Goal: Contribute content: Contribute content

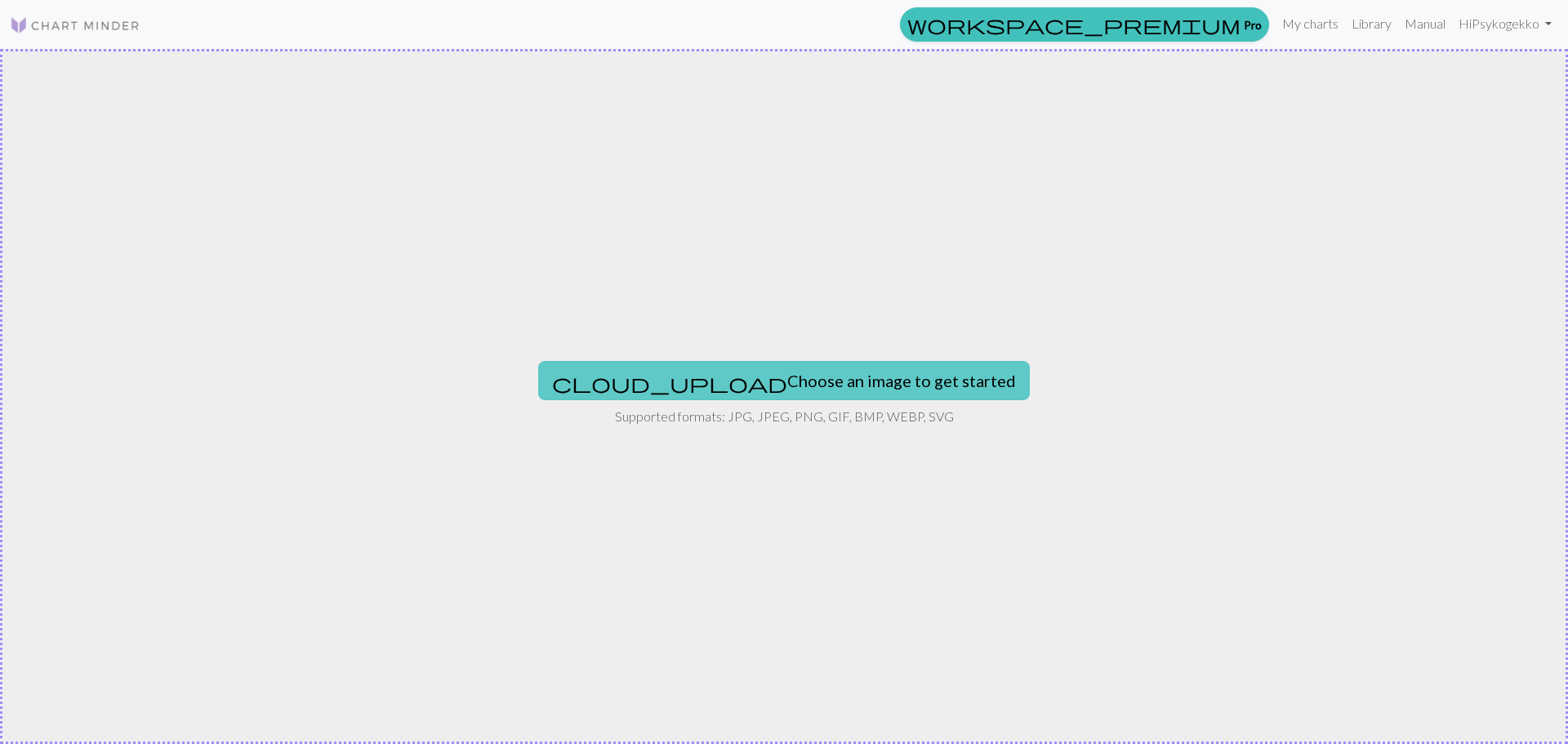
drag, startPoint x: 1550, startPoint y: 0, endPoint x: 833, endPoint y: 384, distance: 813.4
click at [833, 384] on button "cloud_upload Choose an image to get started" at bounding box center [784, 380] width 491 height 39
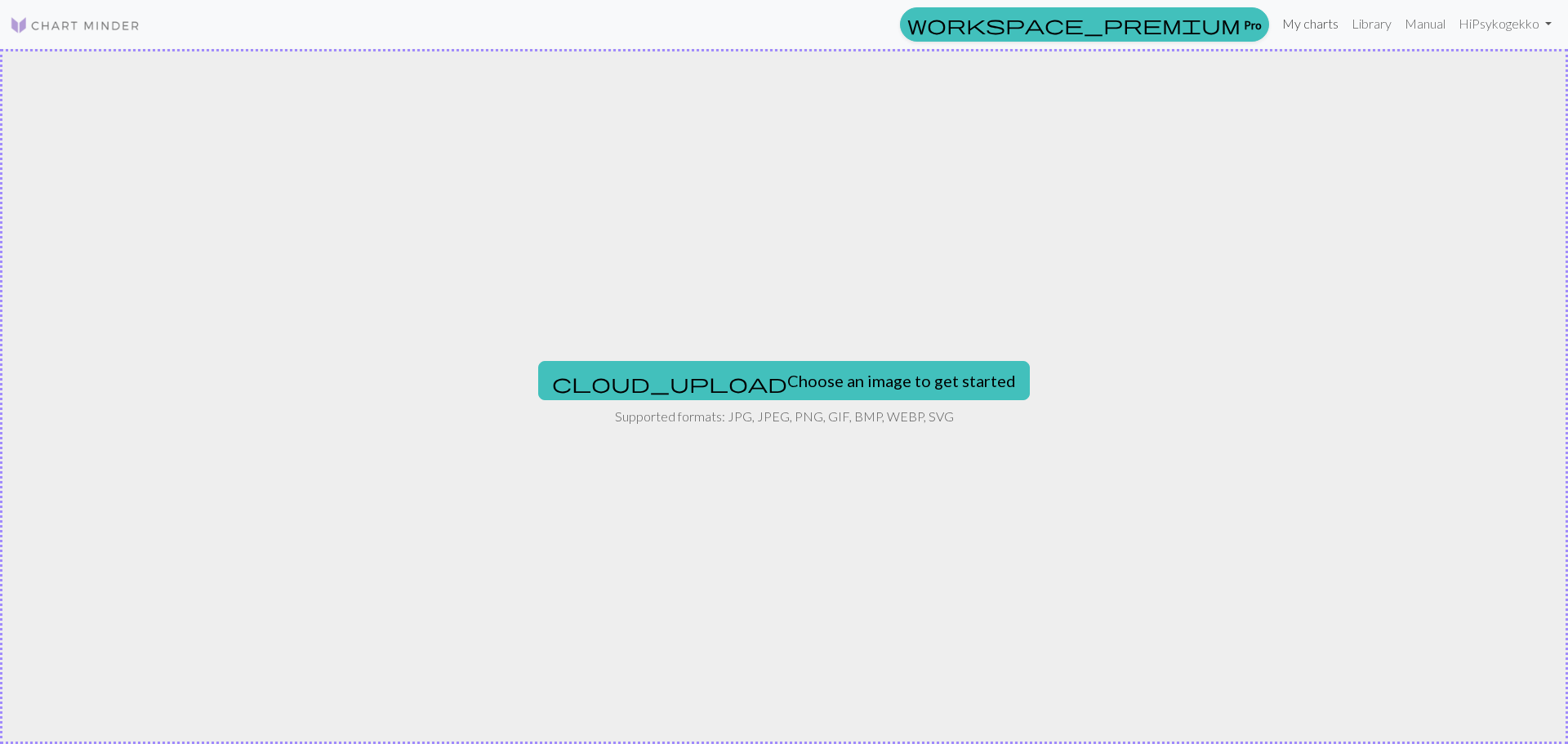
click at [1314, 22] on link "My charts" at bounding box center [1310, 23] width 69 height 33
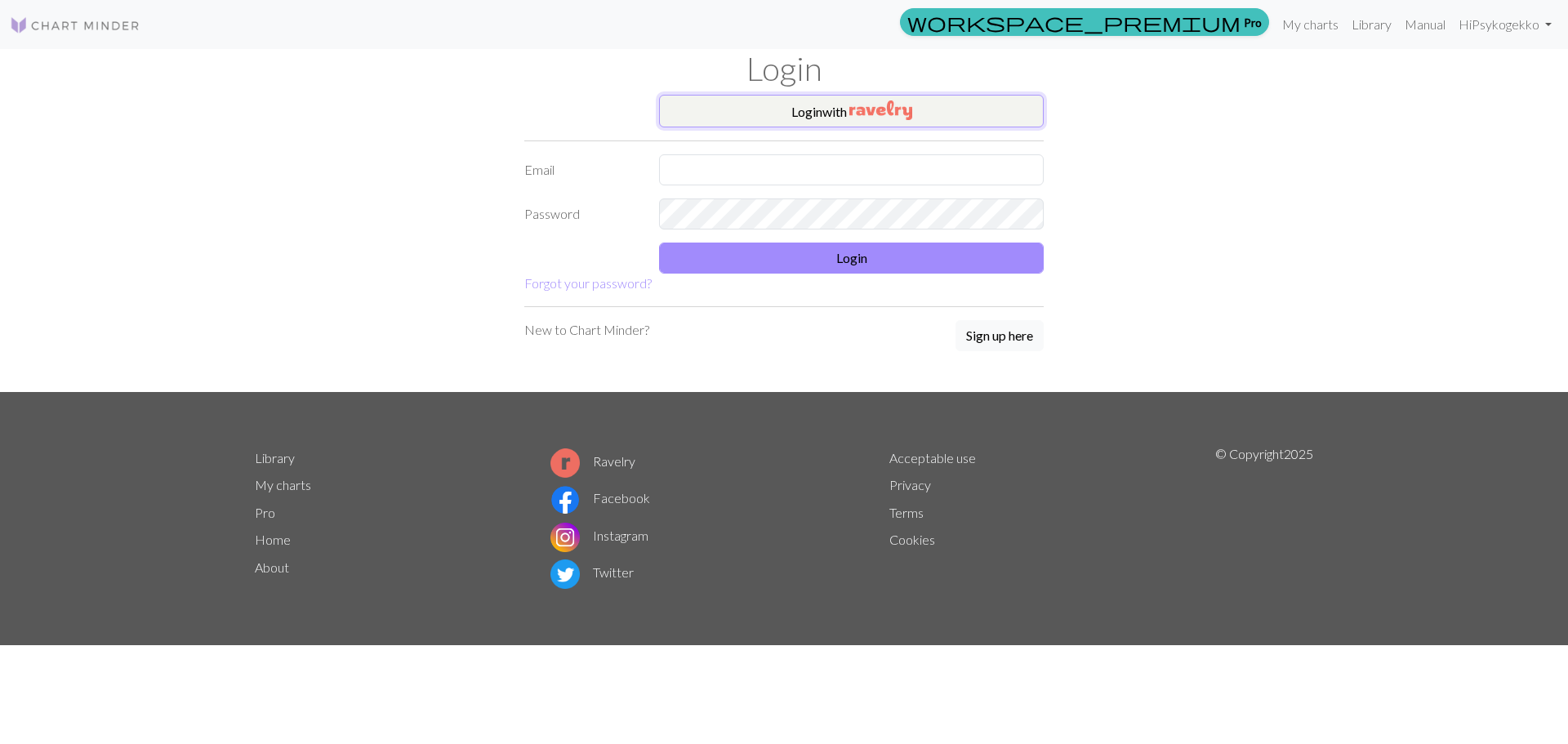
click at [751, 116] on button "Login with" at bounding box center [851, 111] width 385 height 33
click at [1494, 27] on link "Hi Psykogekko" at bounding box center [1505, 23] width 106 height 33
click at [1324, 24] on link "My charts" at bounding box center [1310, 23] width 69 height 33
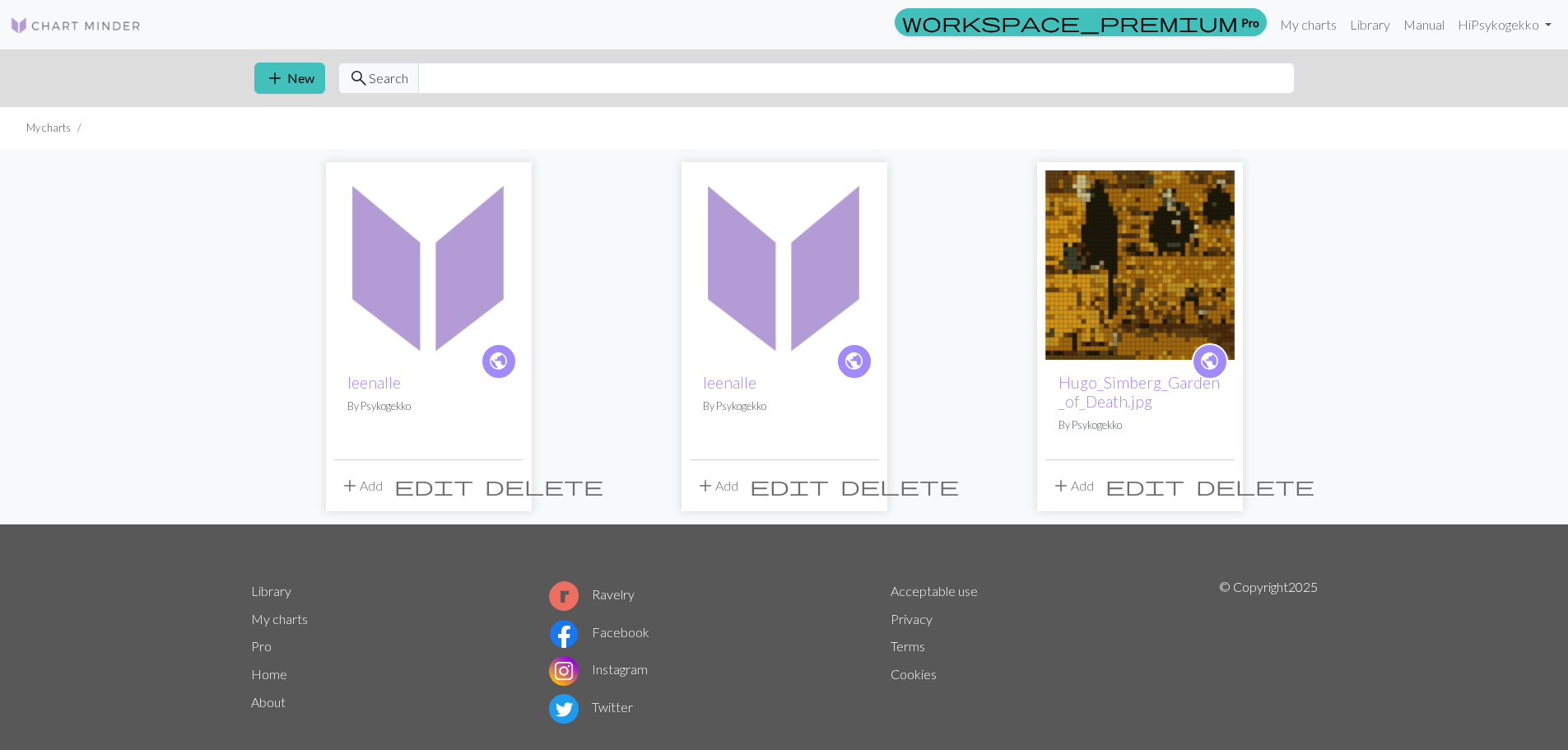
click at [780, 304] on img at bounding box center [785, 265] width 190 height 190
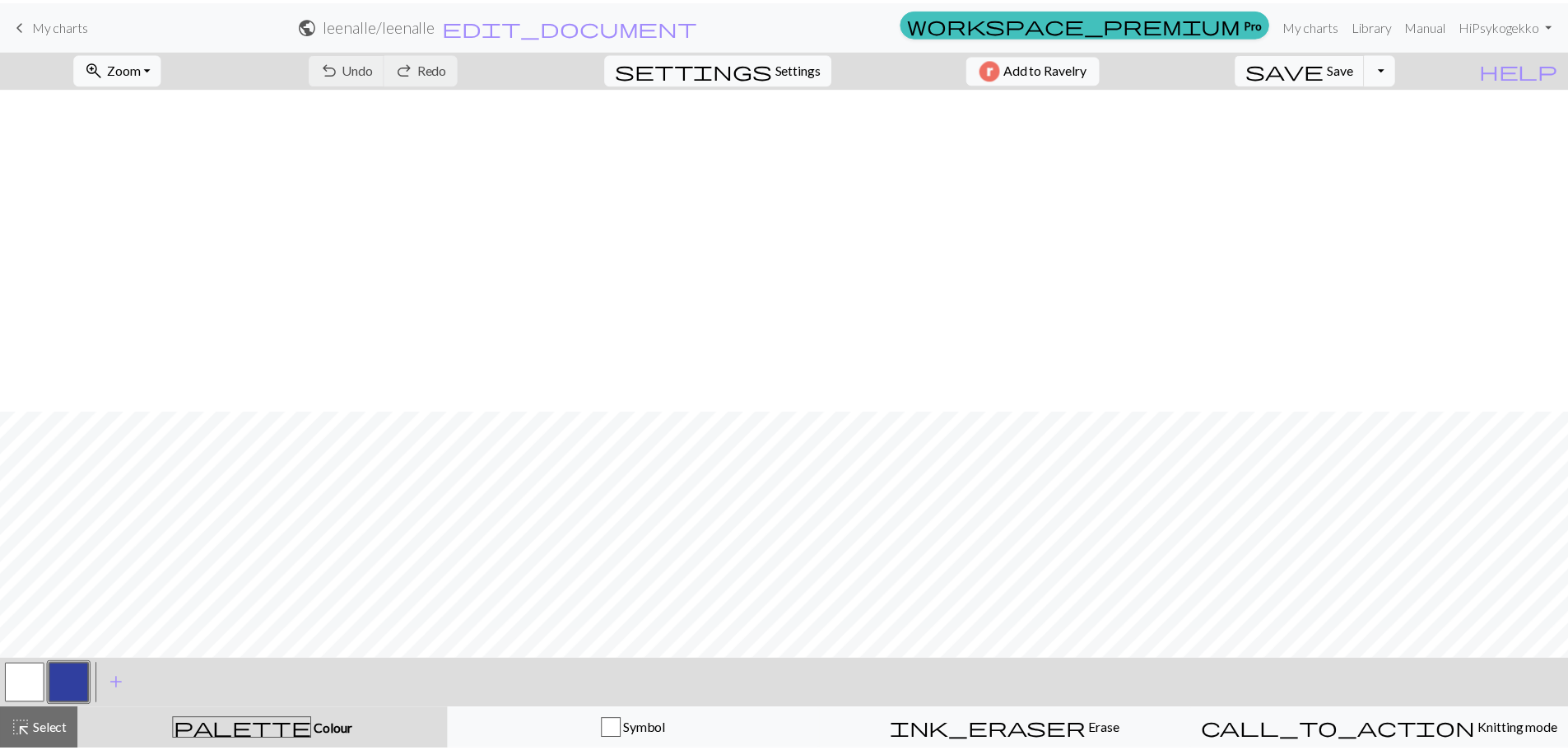
scroll to position [337, 0]
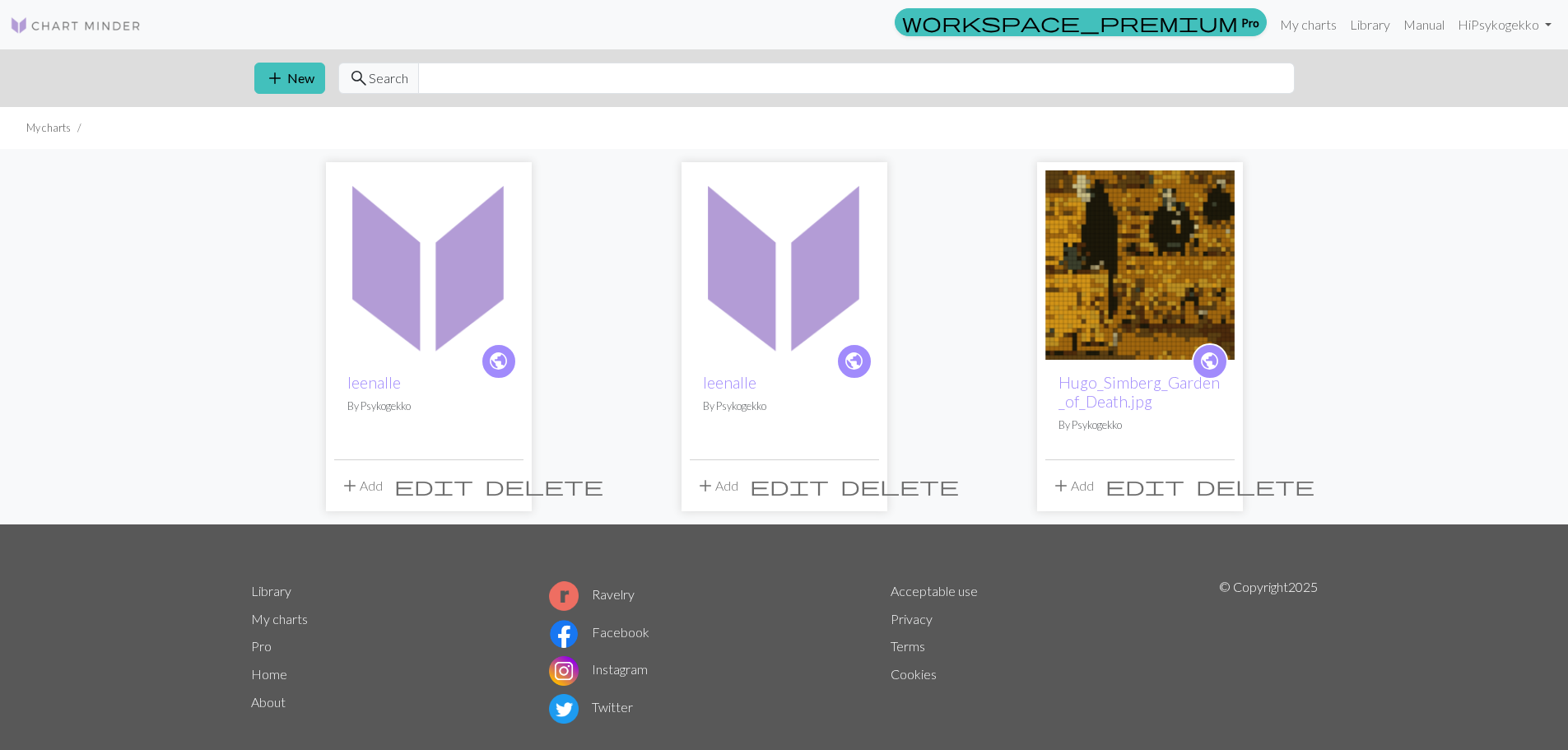
click at [459, 295] on img at bounding box center [429, 265] width 190 height 190
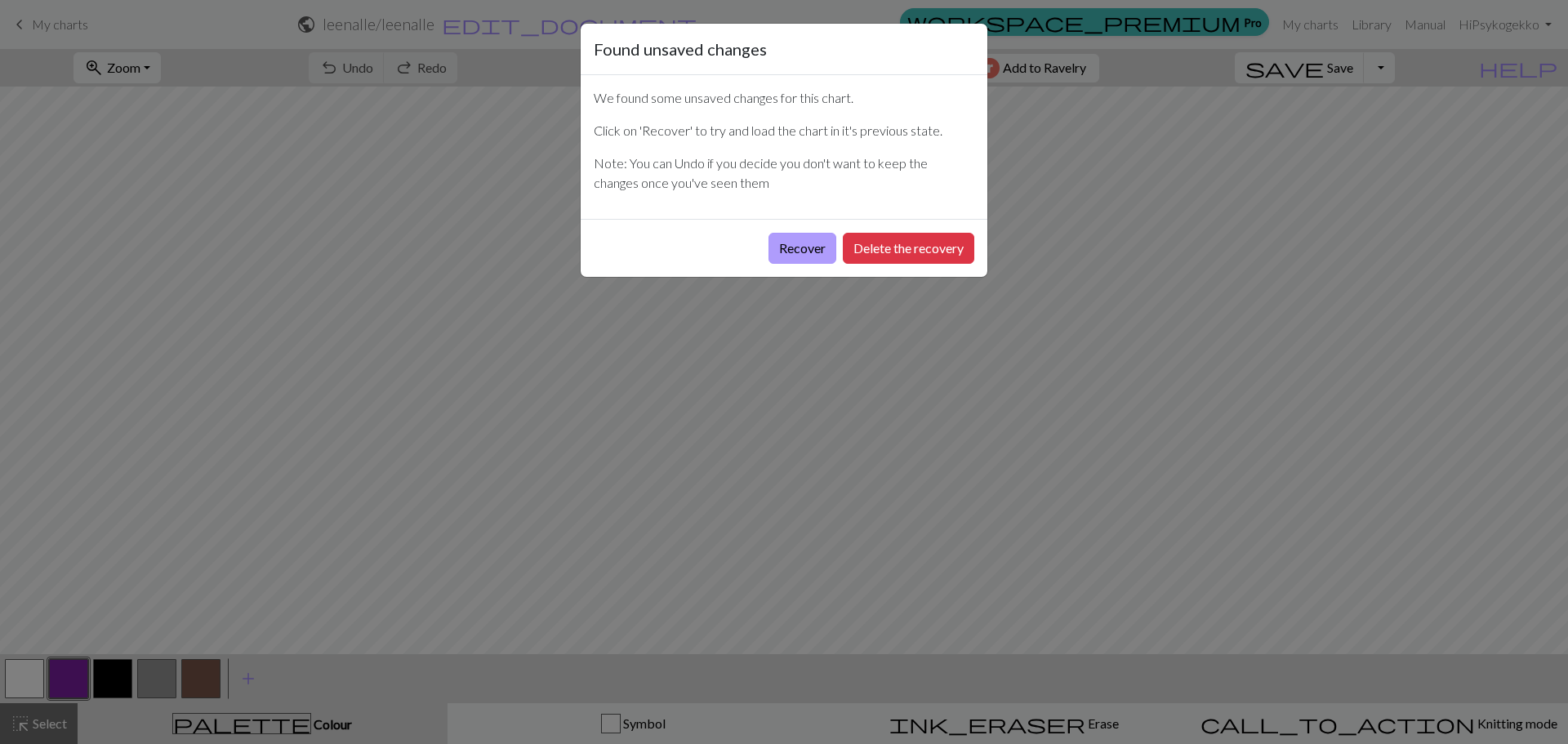
click at [801, 243] on button "Recover" at bounding box center [802, 247] width 67 height 31
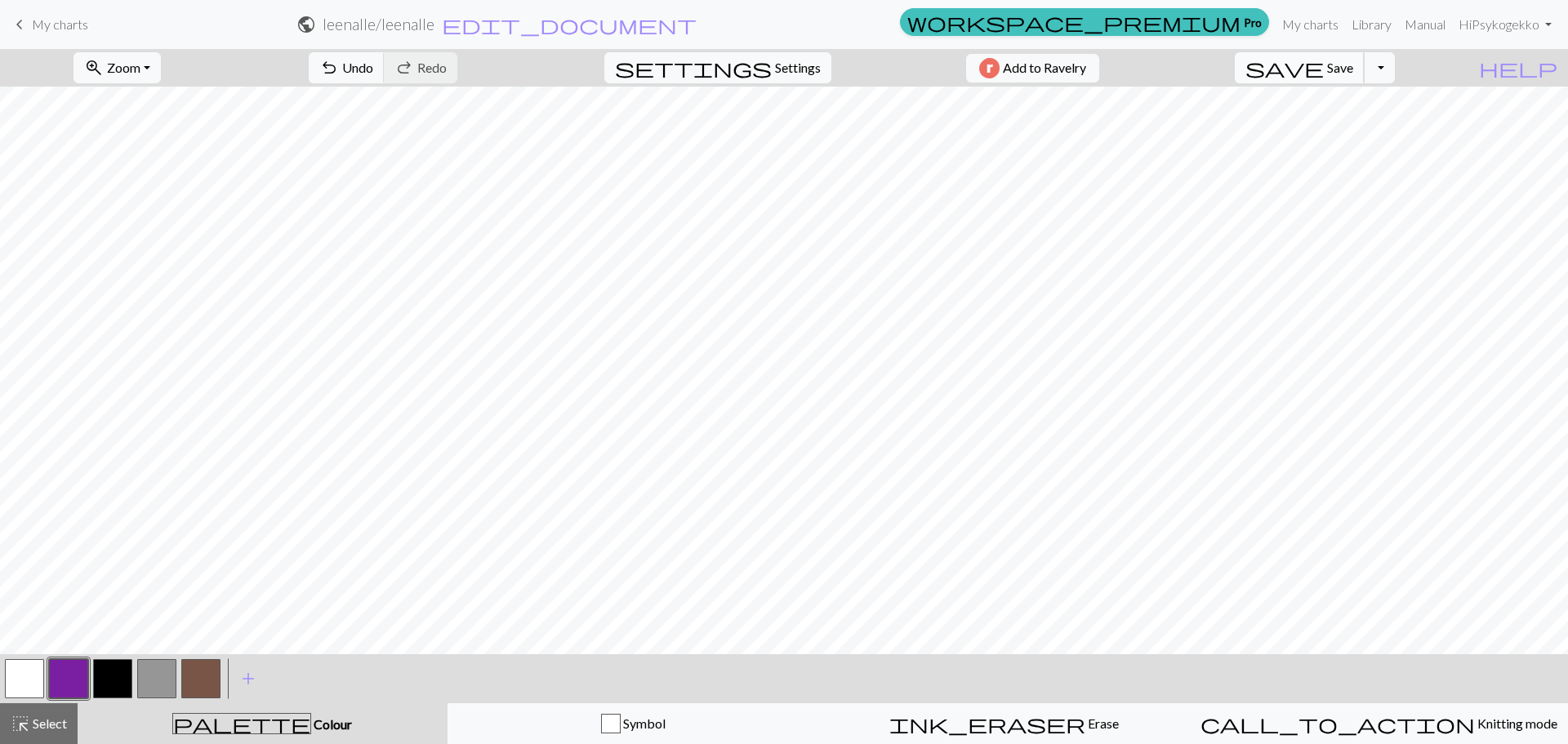
click at [1353, 74] on span "Save" at bounding box center [1339, 67] width 26 height 15
click at [64, 24] on div "Chart saved" at bounding box center [784, 32] width 1568 height 65
click at [59, 27] on span "My charts" at bounding box center [60, 23] width 57 height 15
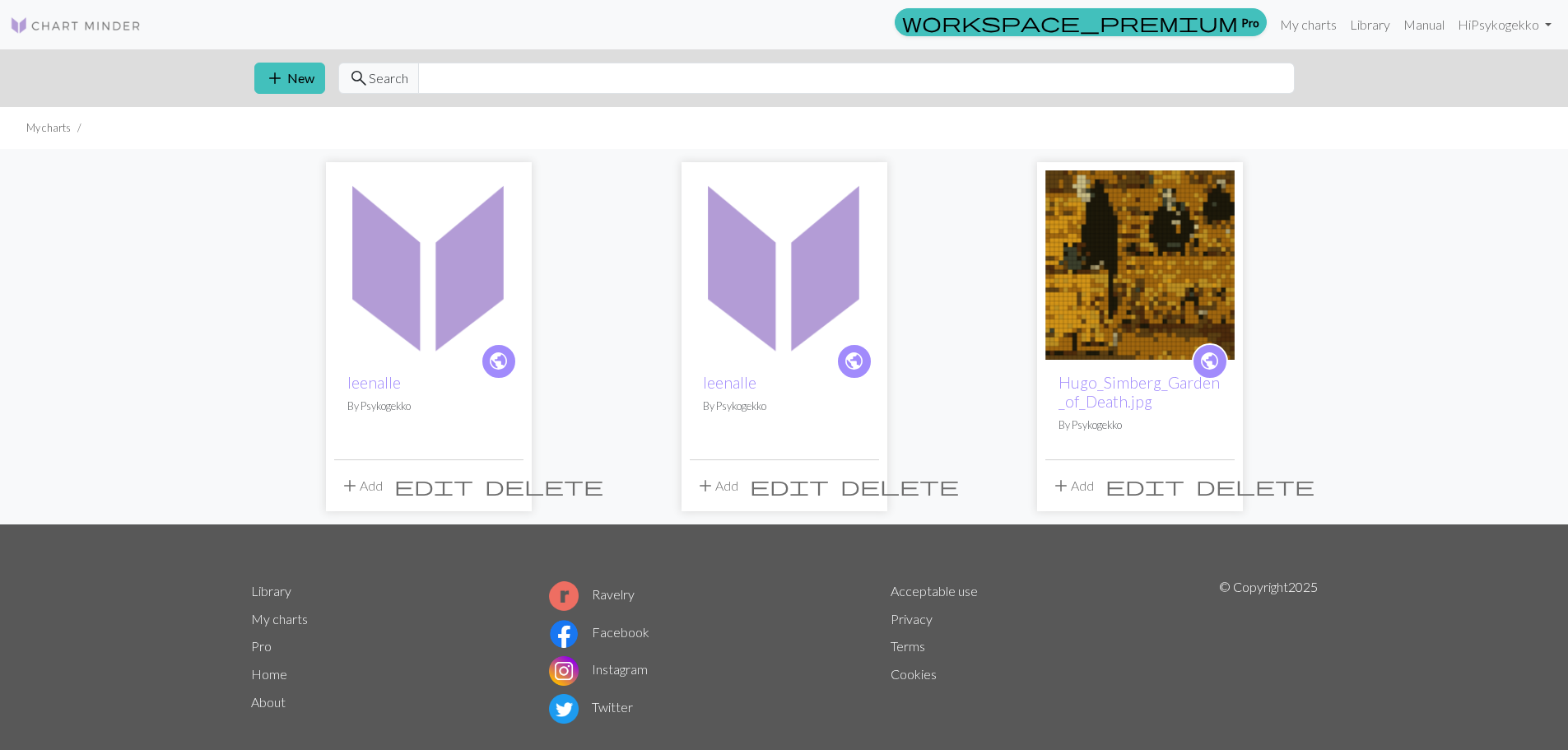
click at [867, 485] on span "delete" at bounding box center [899, 485] width 119 height 23
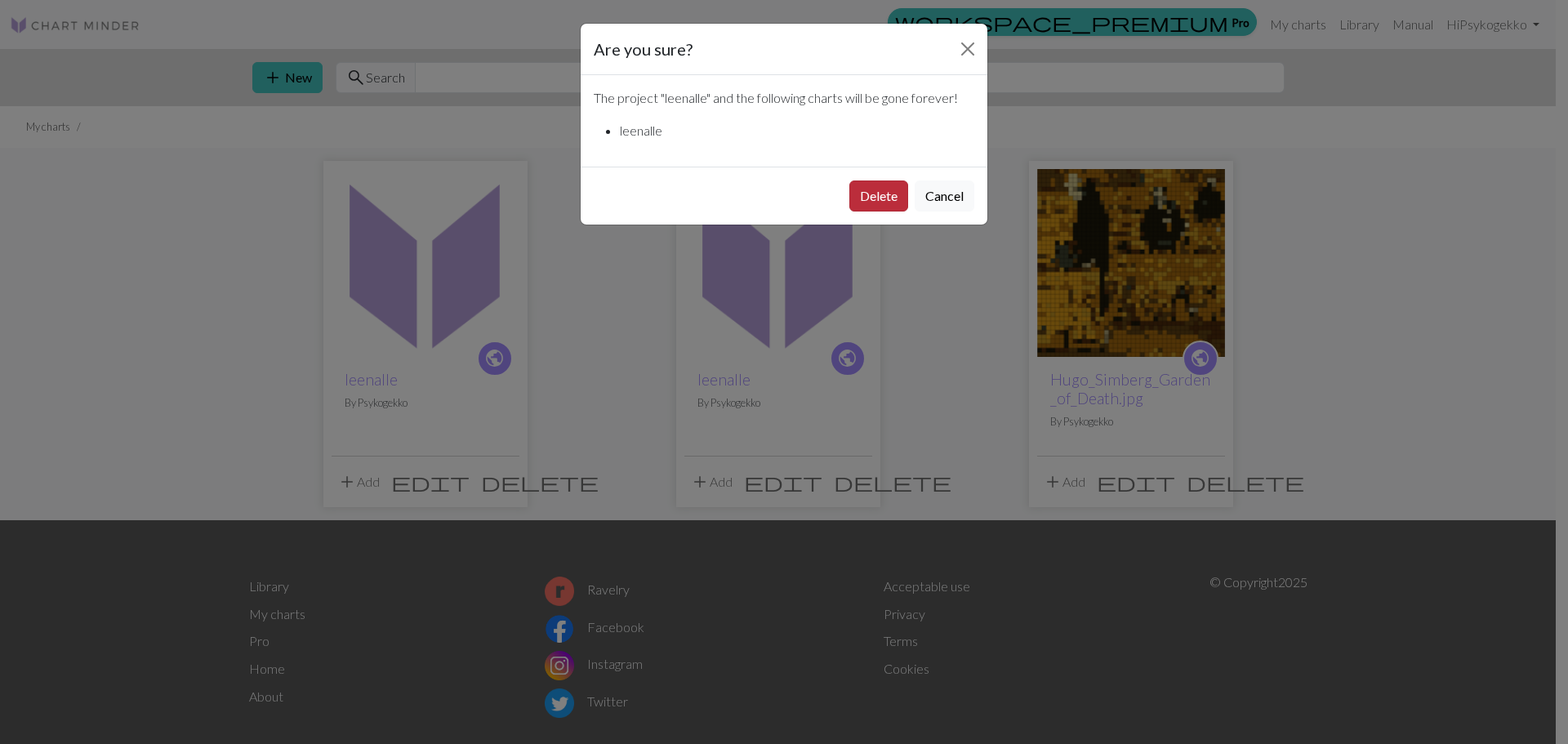
click at [870, 195] on button "Delete" at bounding box center [879, 195] width 59 height 31
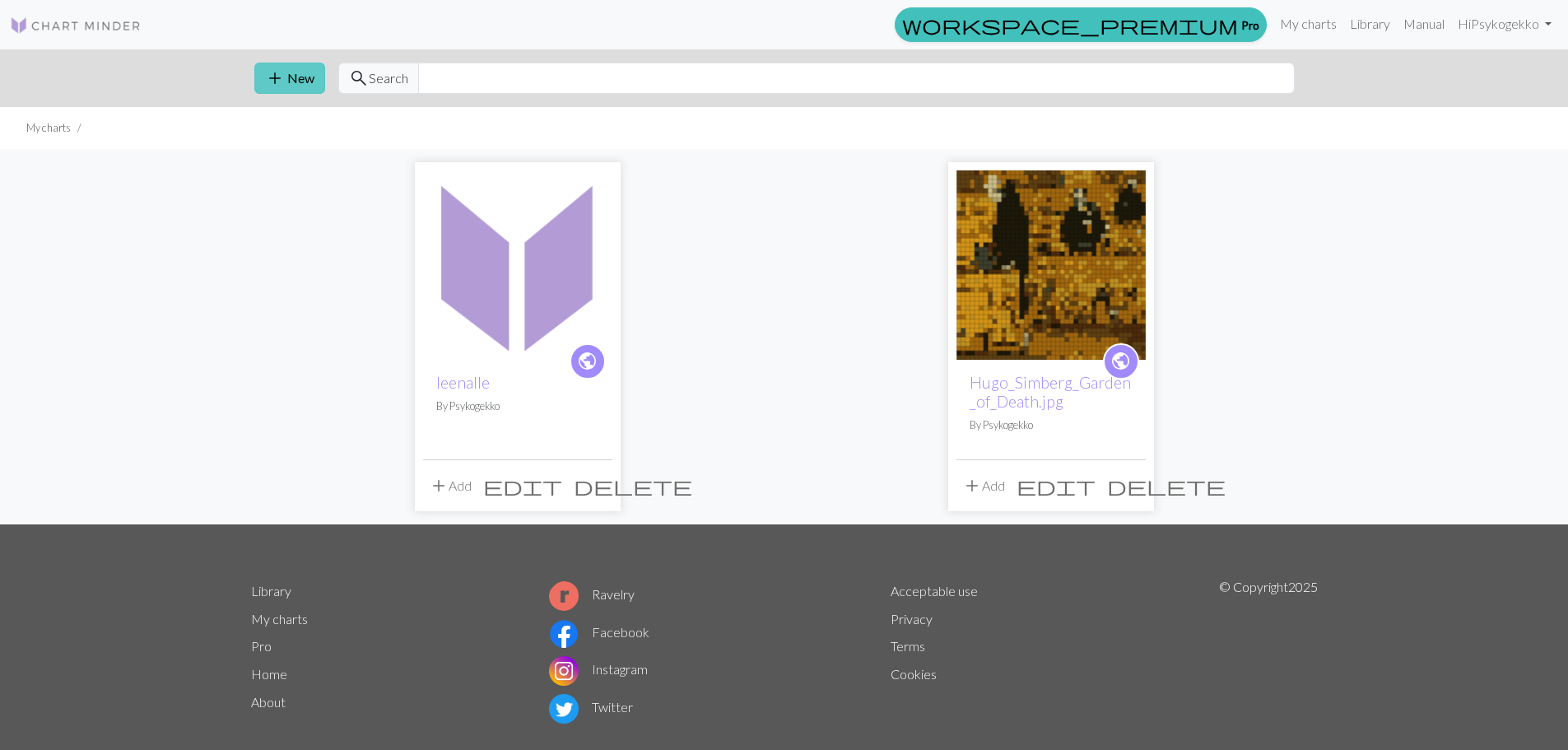
click at [308, 75] on button "add New" at bounding box center [290, 78] width 71 height 31
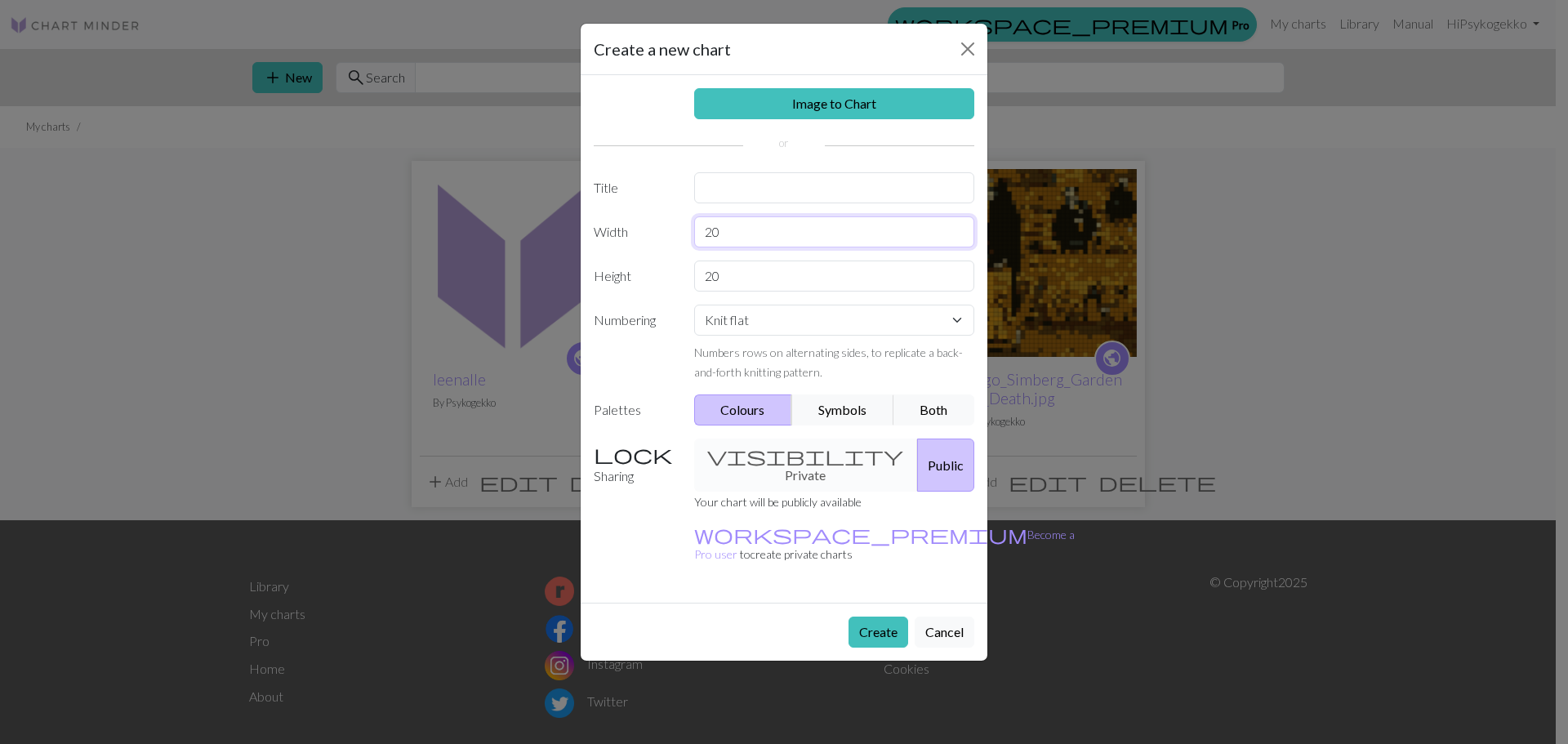
drag, startPoint x: 770, startPoint y: 232, endPoint x: 451, endPoint y: 252, distance: 319.6
click at [440, 252] on div "Create a new chart Image to Chart Title Width 20 Height 20 Numbering Knit flat …" at bounding box center [784, 372] width 1568 height 744
drag, startPoint x: 735, startPoint y: 272, endPoint x: 598, endPoint y: 290, distance: 138.2
click at [598, 290] on div "Height 20" at bounding box center [783, 276] width 400 height 31
drag, startPoint x: 613, startPoint y: 241, endPoint x: 571, endPoint y: 242, distance: 42.0
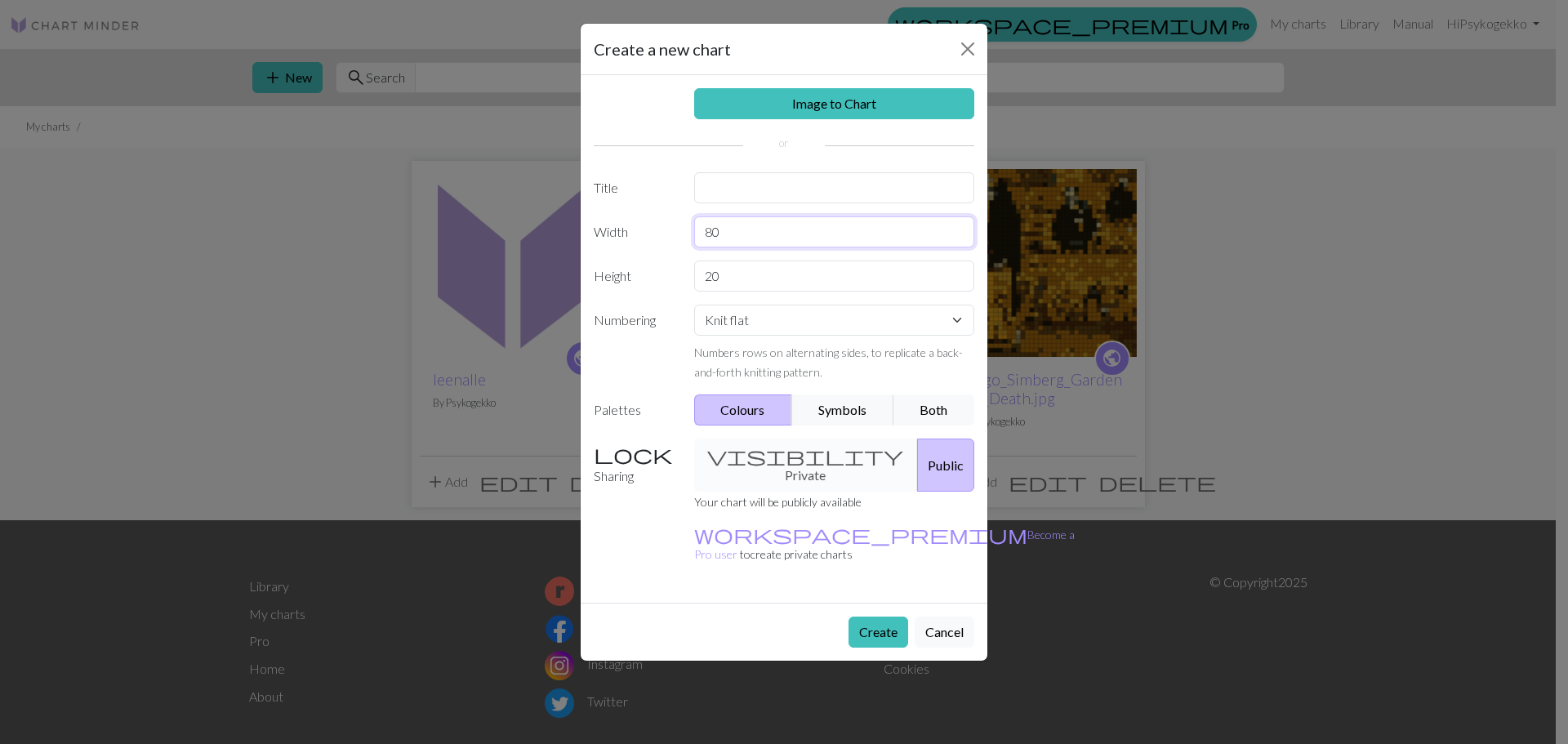
click at [571, 242] on div "Create a new chart Image to Chart Title Width 80 Height 20 Numbering Knit flat …" at bounding box center [784, 372] width 1568 height 744
drag, startPoint x: 759, startPoint y: 269, endPoint x: 487, endPoint y: 222, distance: 276.0
click at [437, 246] on div "Create a new chart Image to Chart Title Width 80 Height 20 Numbering Knit flat …" at bounding box center [784, 372] width 1568 height 744
drag, startPoint x: 589, startPoint y: 222, endPoint x: 526, endPoint y: 229, distance: 63.4
click at [526, 228] on div "Create a new chart Image to Chart Title Width 80 Height 20 Numbering Knit flat …" at bounding box center [784, 372] width 1568 height 744
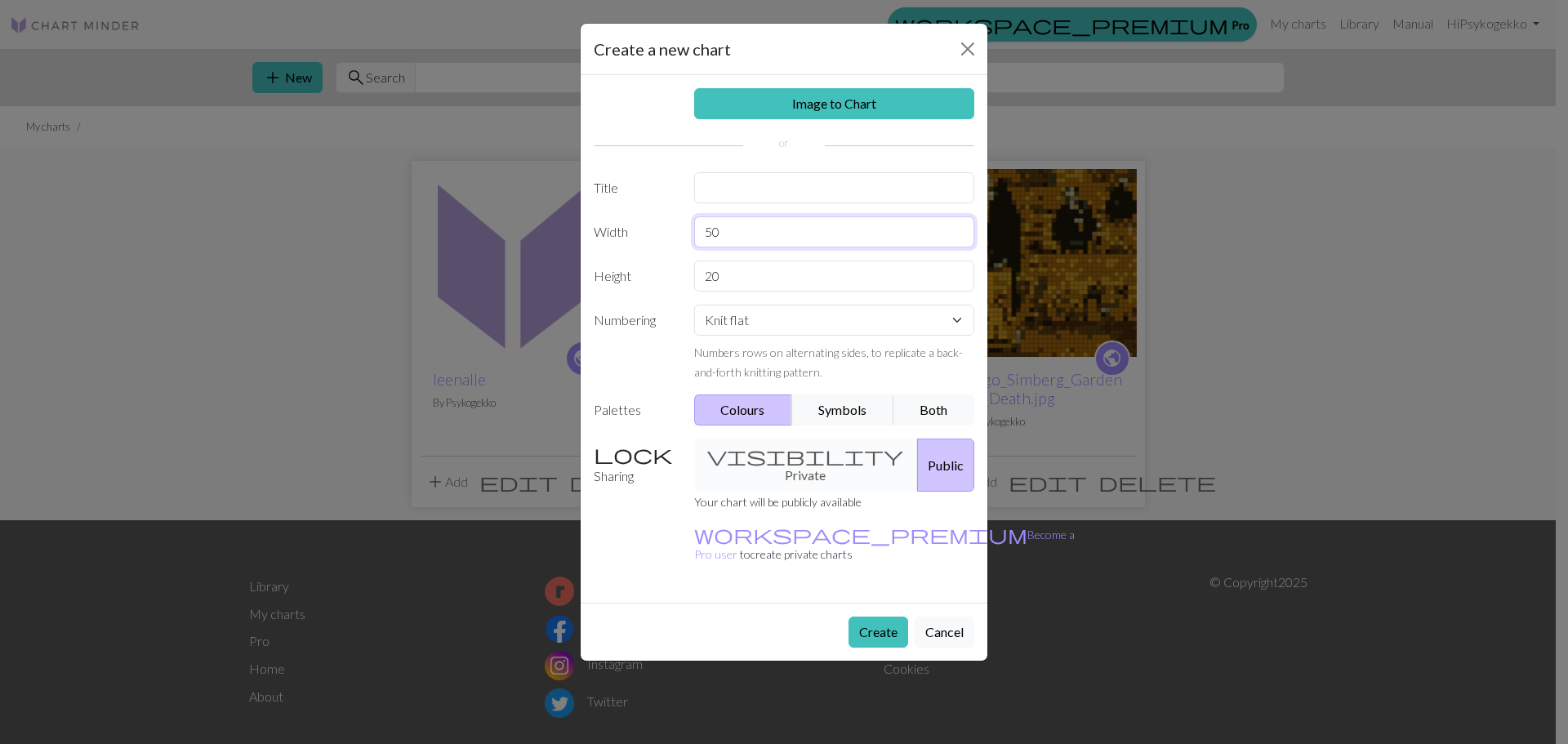
type input "50"
drag, startPoint x: 654, startPoint y: 286, endPoint x: 555, endPoint y: 282, distance: 99.1
click at [555, 282] on div "Create a new chart Image to Chart Title Width 50 Height 20 Numbering Knit flat …" at bounding box center [784, 372] width 1568 height 744
type input "70"
click at [751, 319] on select "Knit flat Knit in the round Lace knitting Cross stitch" at bounding box center [835, 319] width 281 height 31
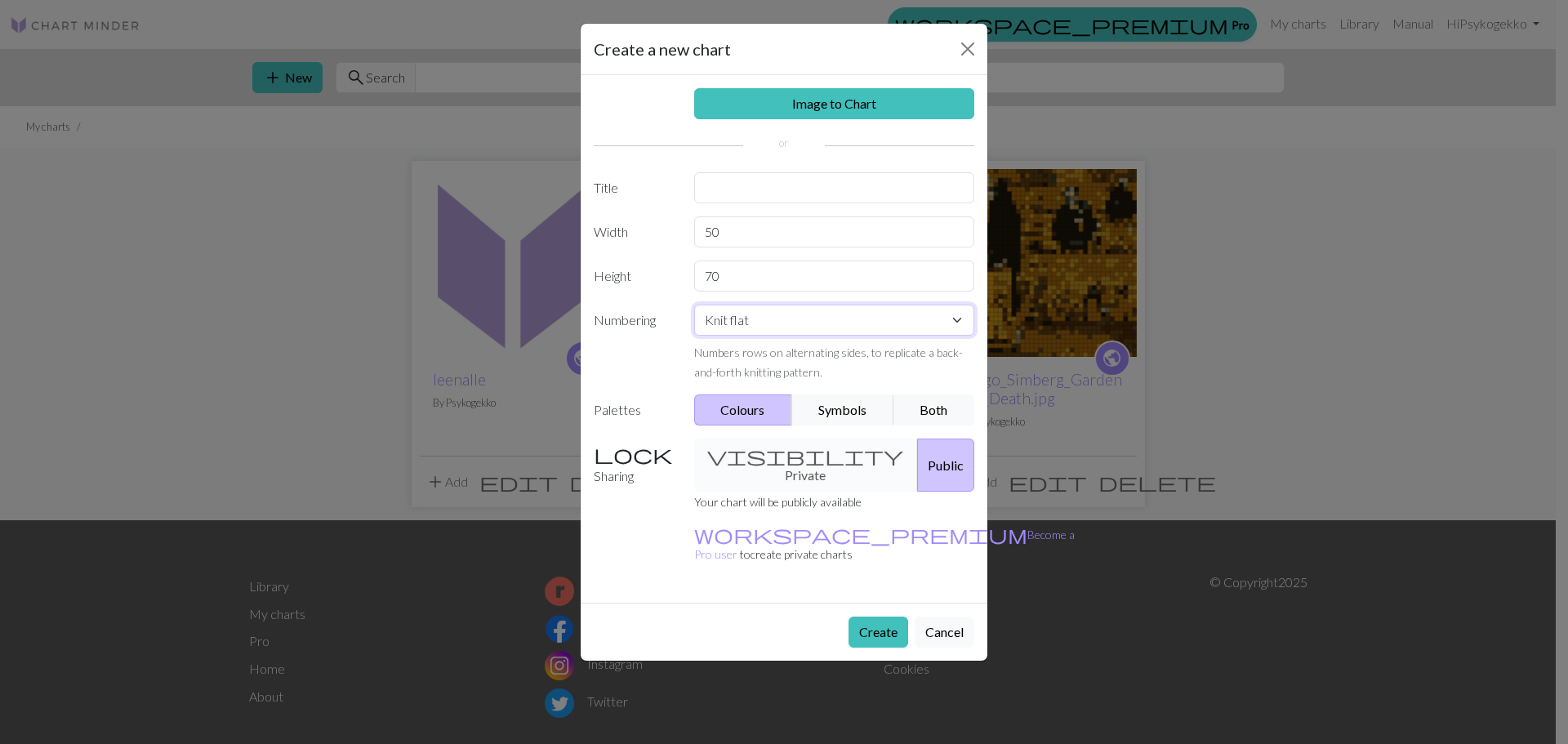
select select "crossstitch"
click at [694, 304] on select "Knit flat Knit in the round Lace knitting Cross stitch" at bounding box center [835, 319] width 281 height 31
click at [883, 616] on button "Create" at bounding box center [878, 631] width 59 height 31
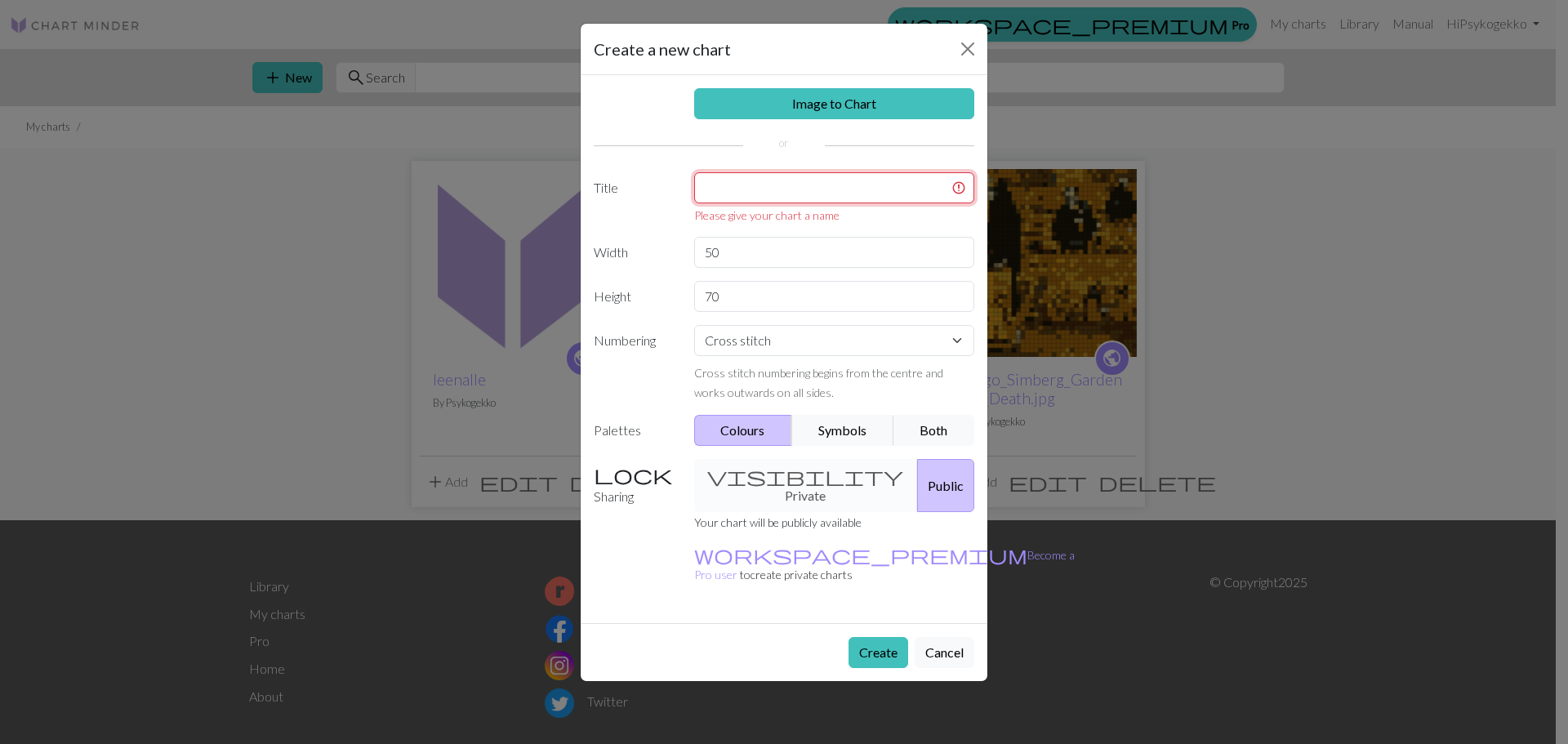
click at [778, 191] on input "text" at bounding box center [835, 187] width 281 height 31
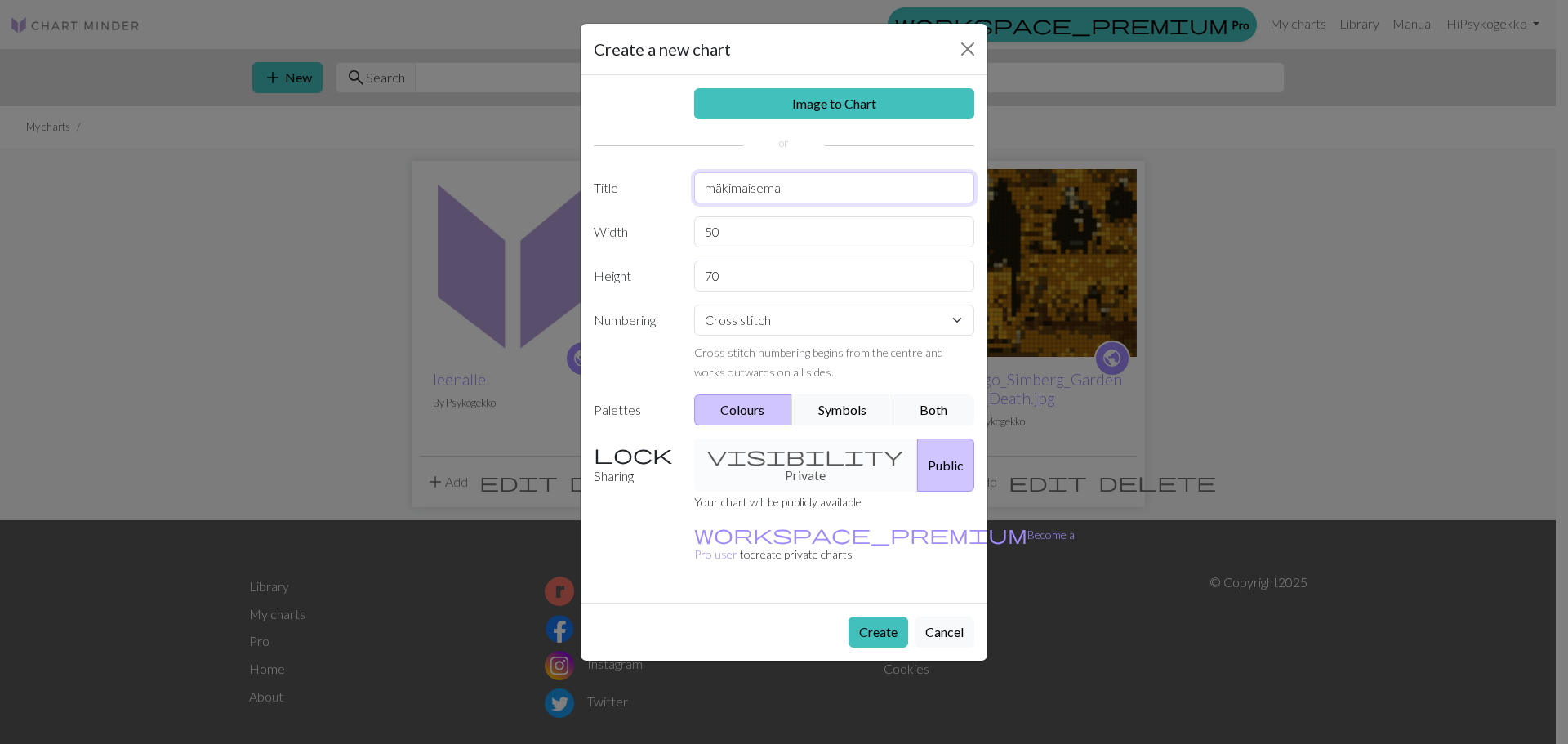
type input "mäkimaisema"
click at [864, 616] on button "Create" at bounding box center [878, 631] width 59 height 31
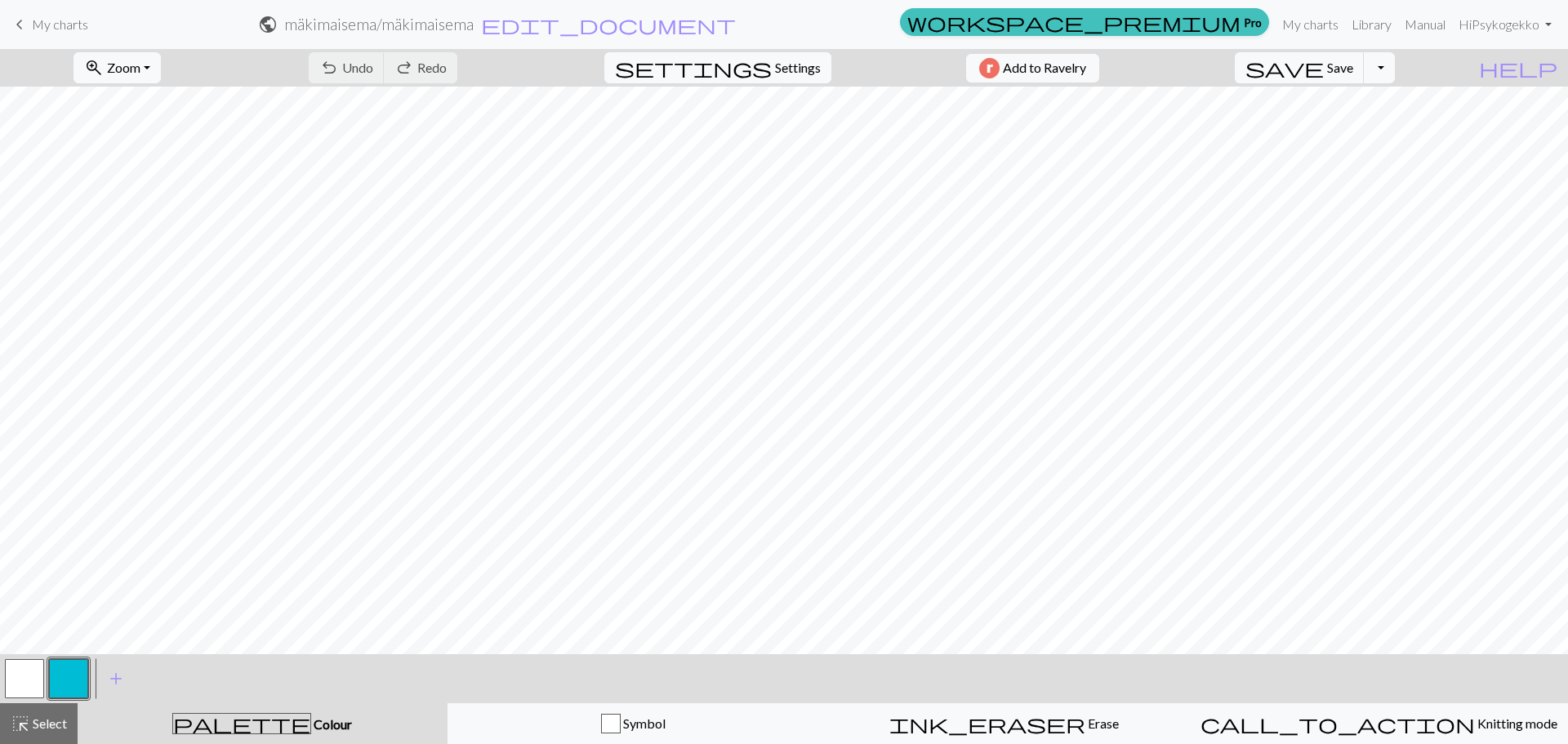
scroll to position [326, 0]
drag, startPoint x: 152, startPoint y: 60, endPoint x: 153, endPoint y: 76, distance: 16.0
click at [140, 61] on span "Zoom" at bounding box center [124, 67] width 34 height 15
click at [153, 198] on button "50%" at bounding box center [138, 195] width 129 height 26
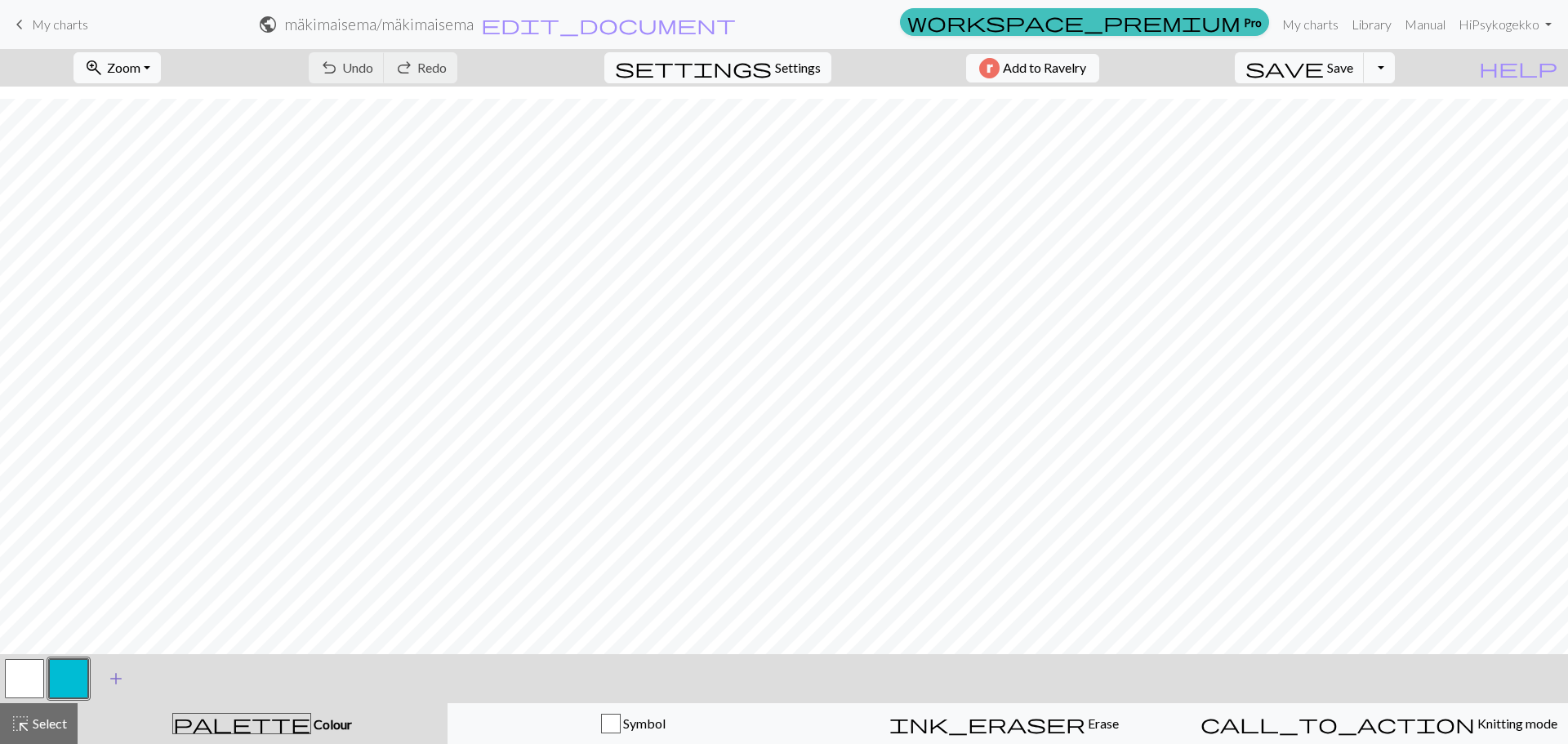
click at [112, 673] on span "add" at bounding box center [116, 678] width 20 height 23
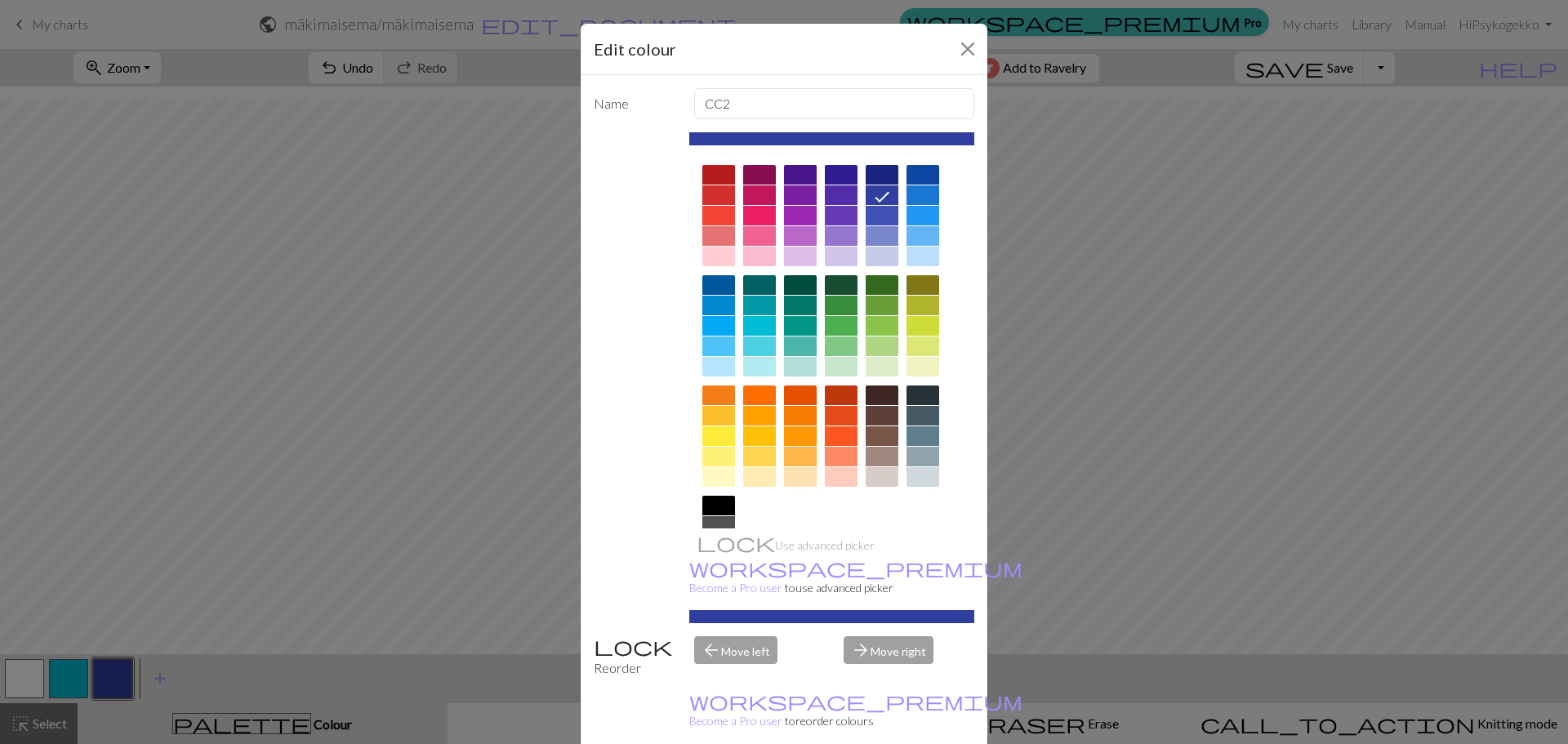
click at [839, 316] on div at bounding box center [841, 325] width 33 height 20
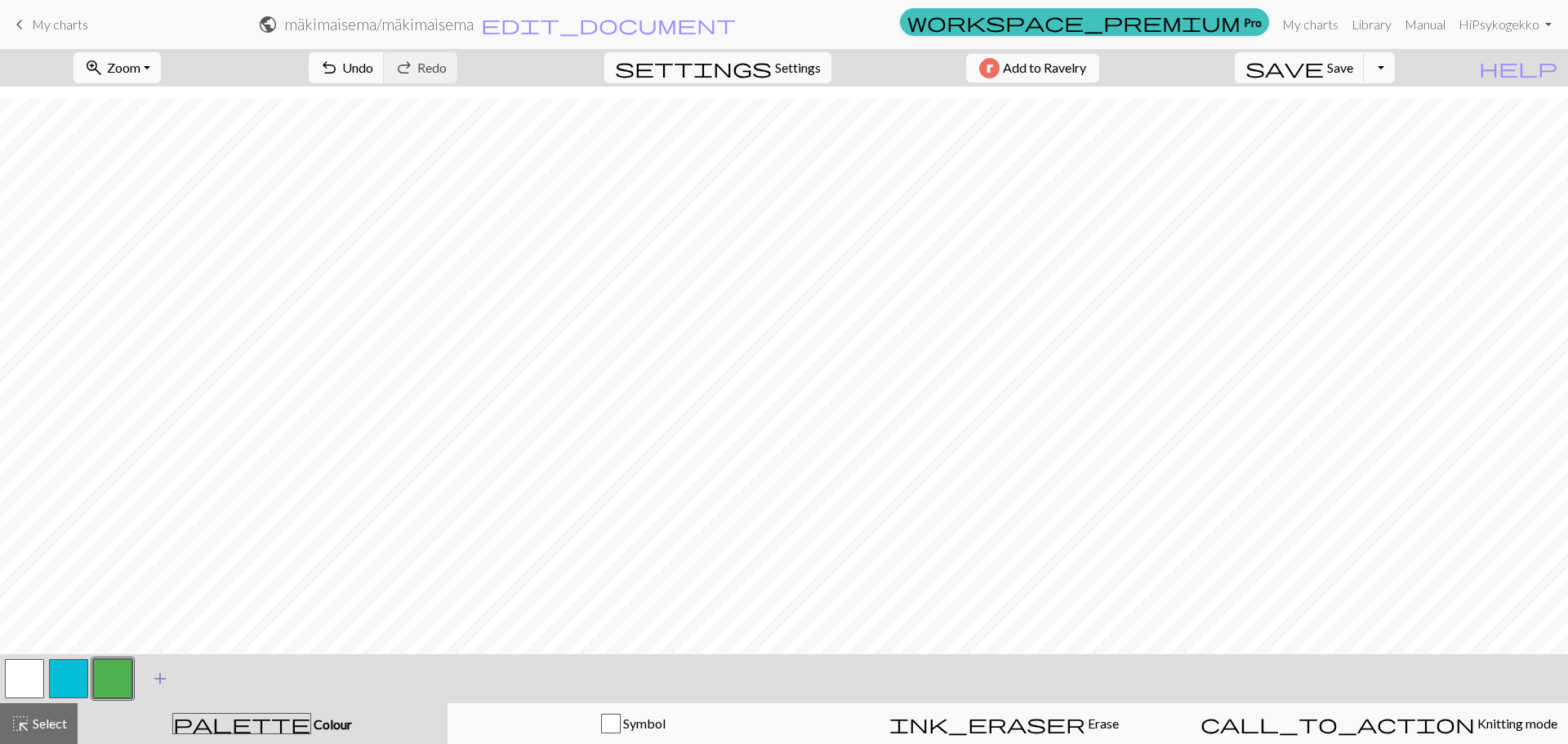
click at [161, 678] on span "add" at bounding box center [160, 678] width 20 height 23
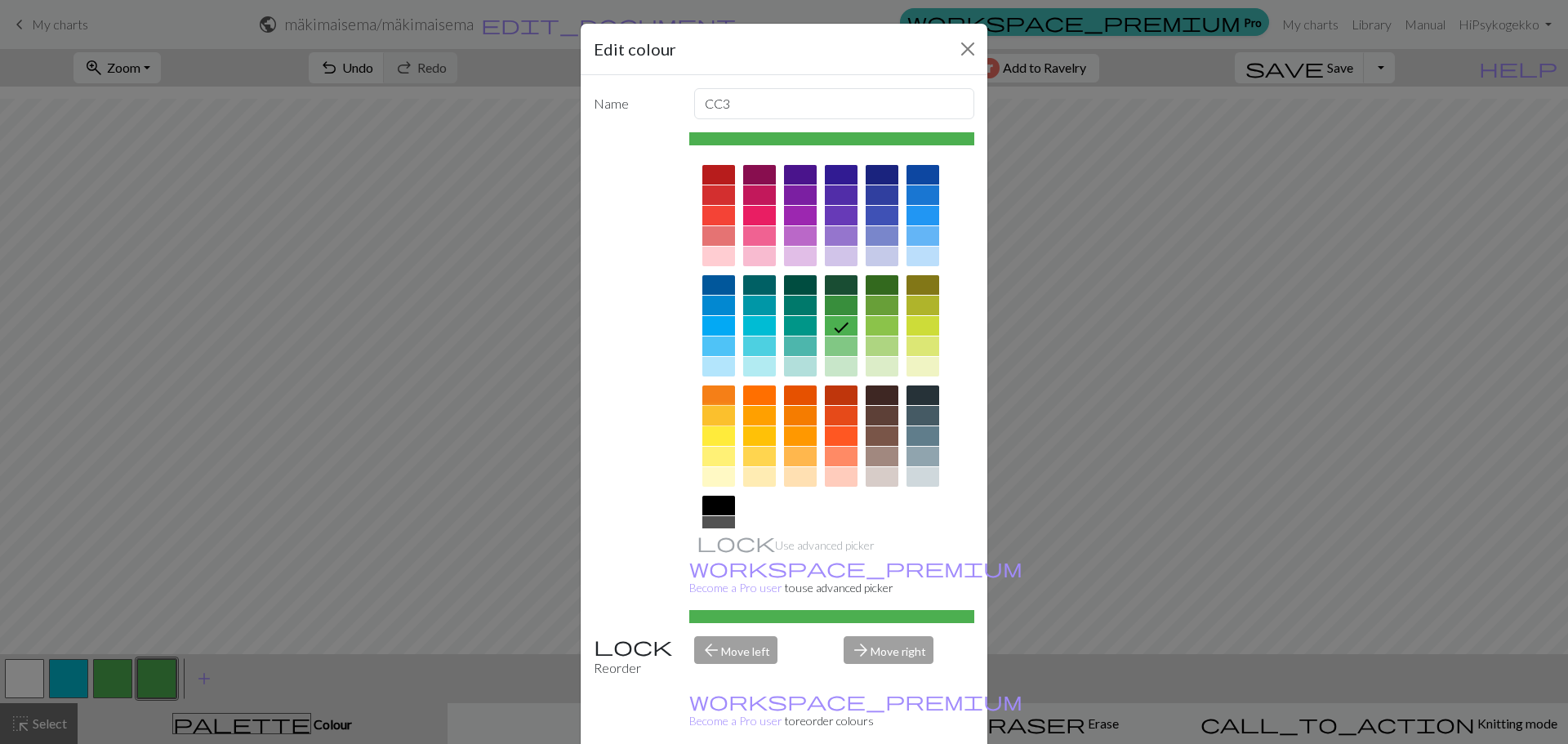
click at [719, 411] on div at bounding box center [718, 416] width 33 height 20
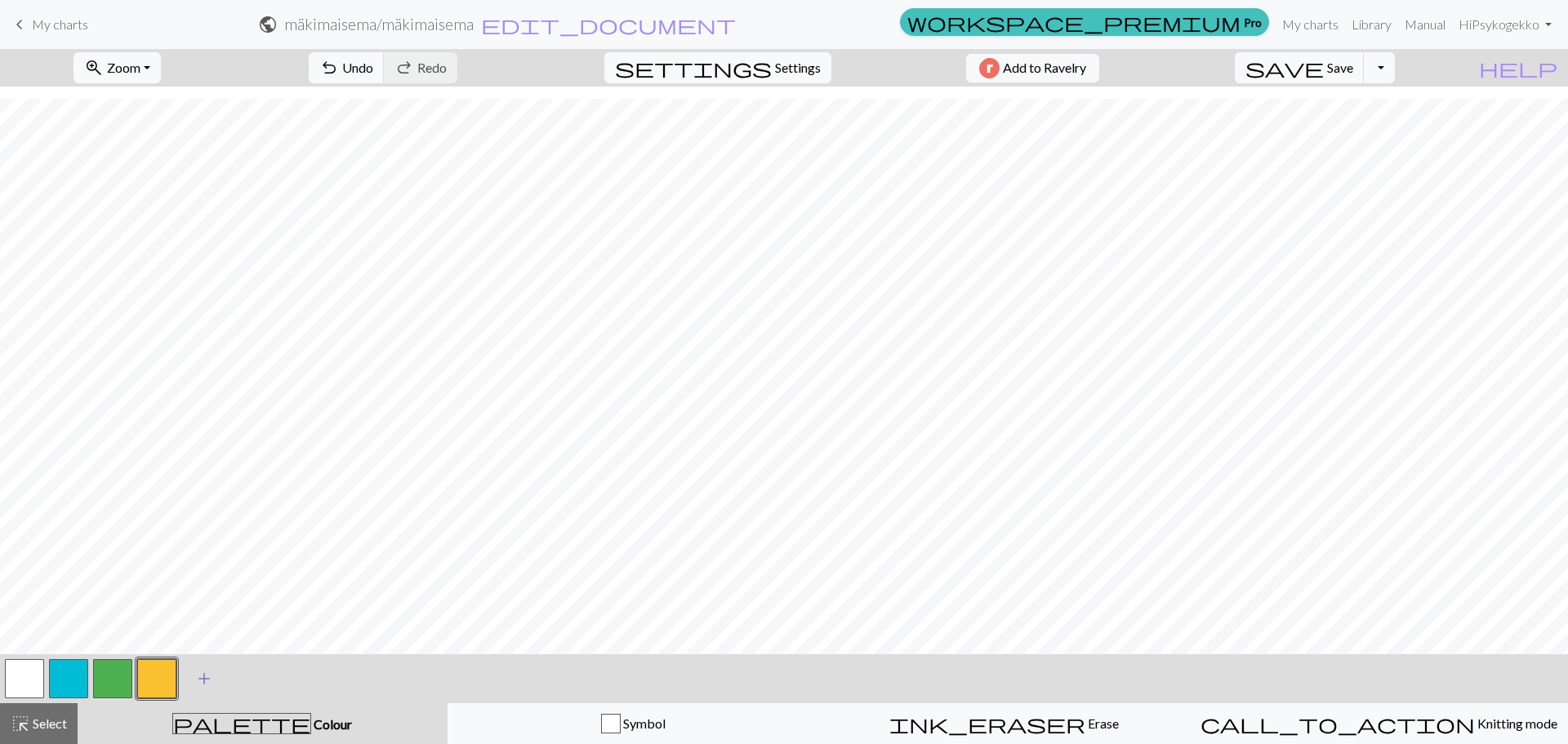
click at [200, 678] on span "add" at bounding box center [204, 678] width 20 height 23
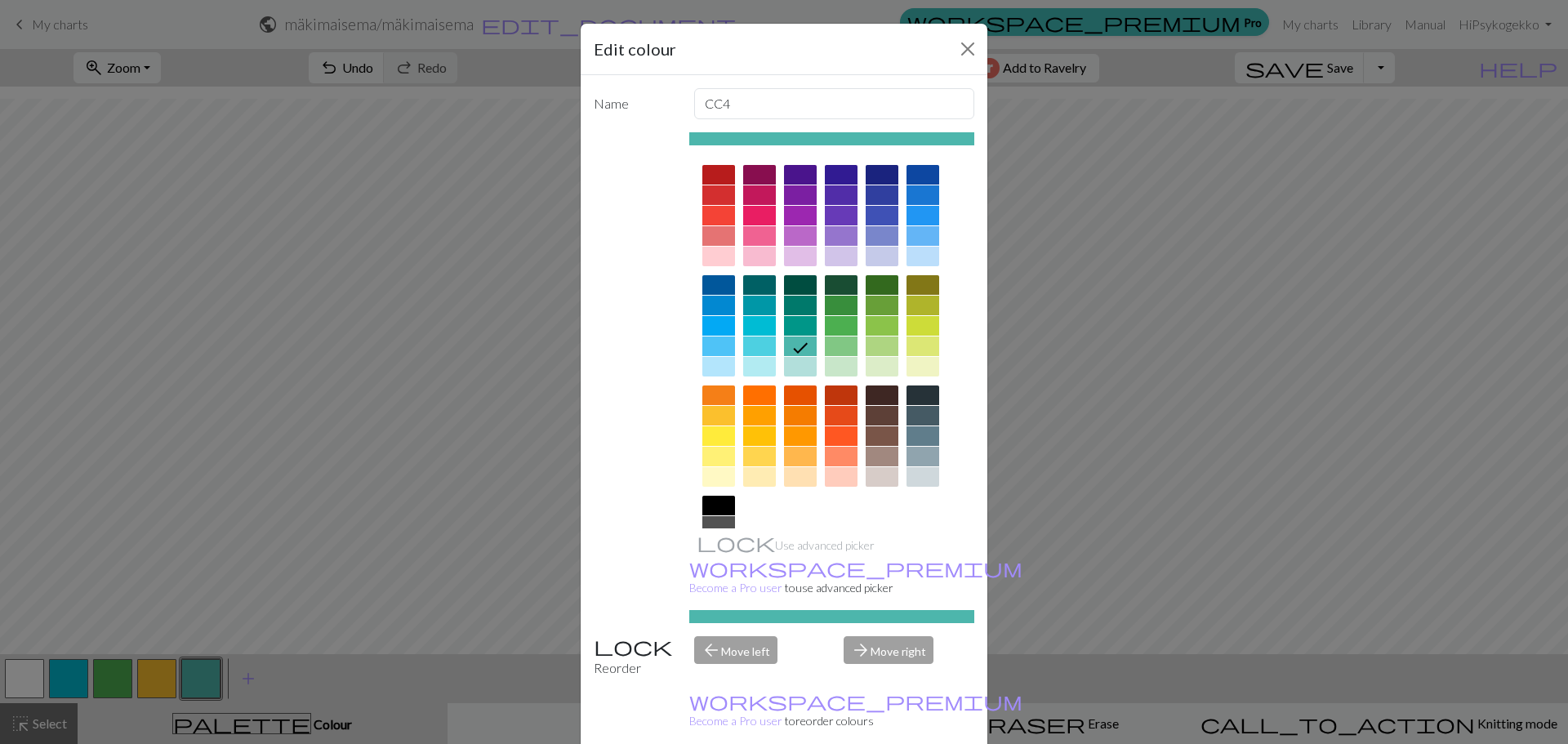
click at [716, 433] on div at bounding box center [718, 436] width 33 height 20
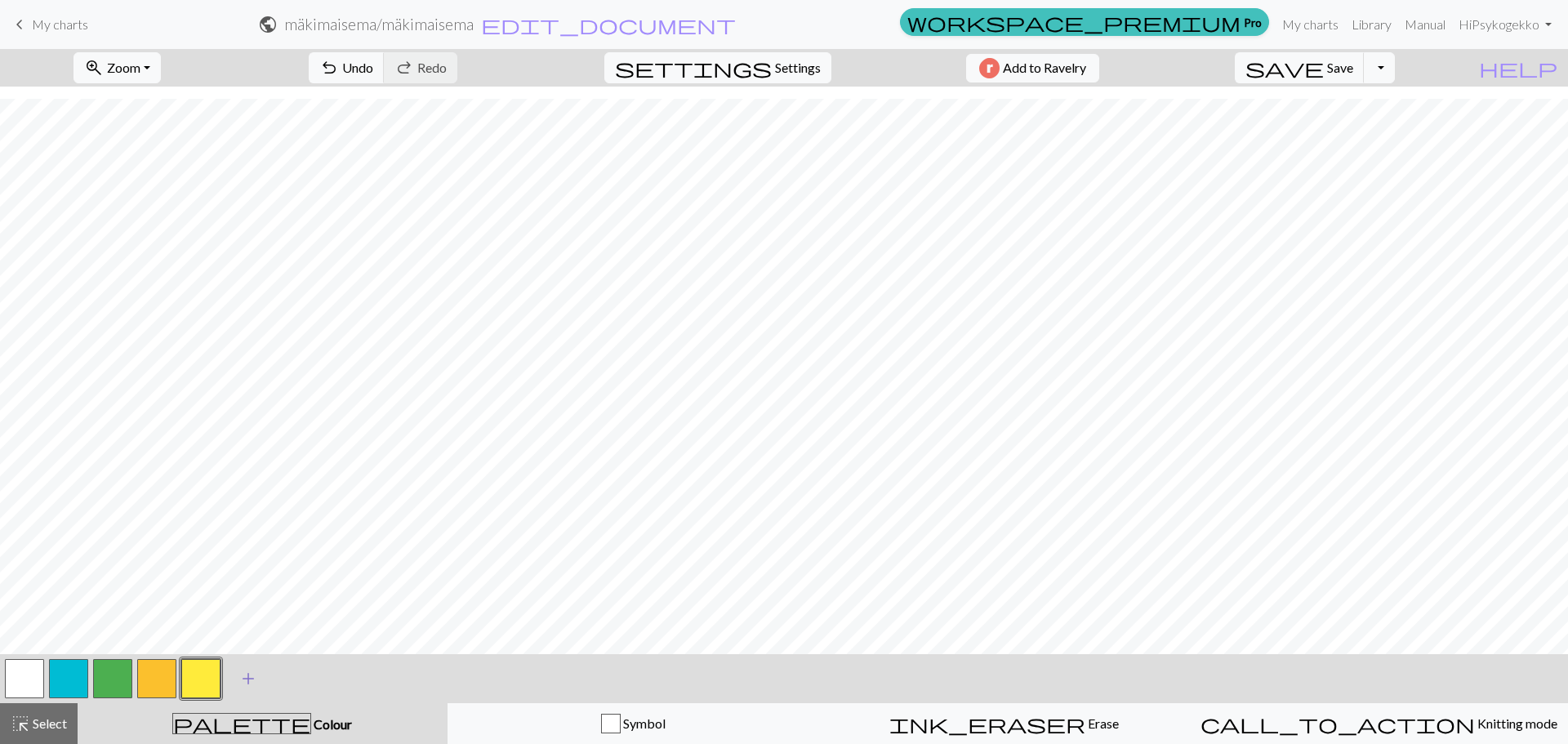
click at [252, 683] on span "add" at bounding box center [248, 678] width 20 height 23
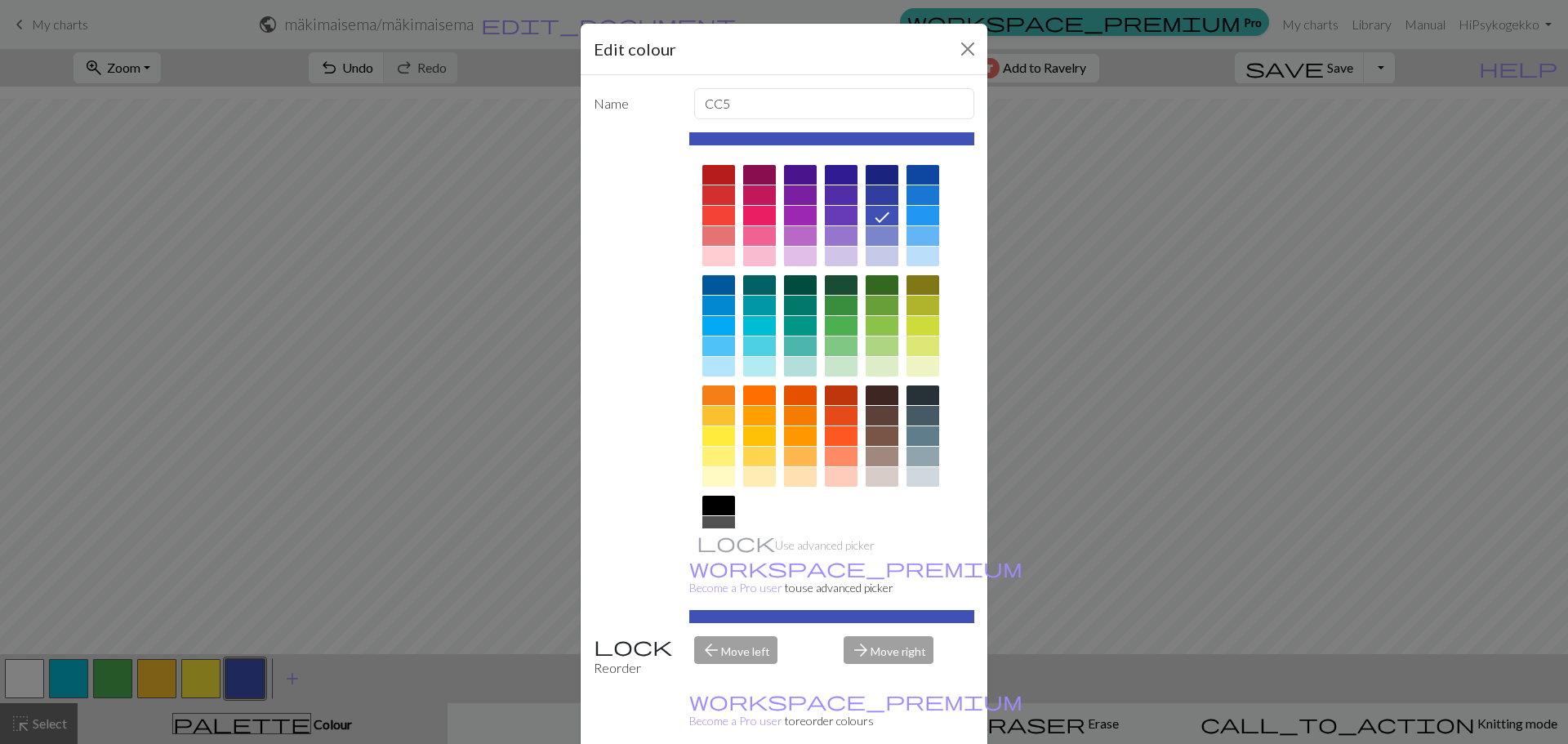
click at [873, 286] on div at bounding box center [882, 285] width 33 height 20
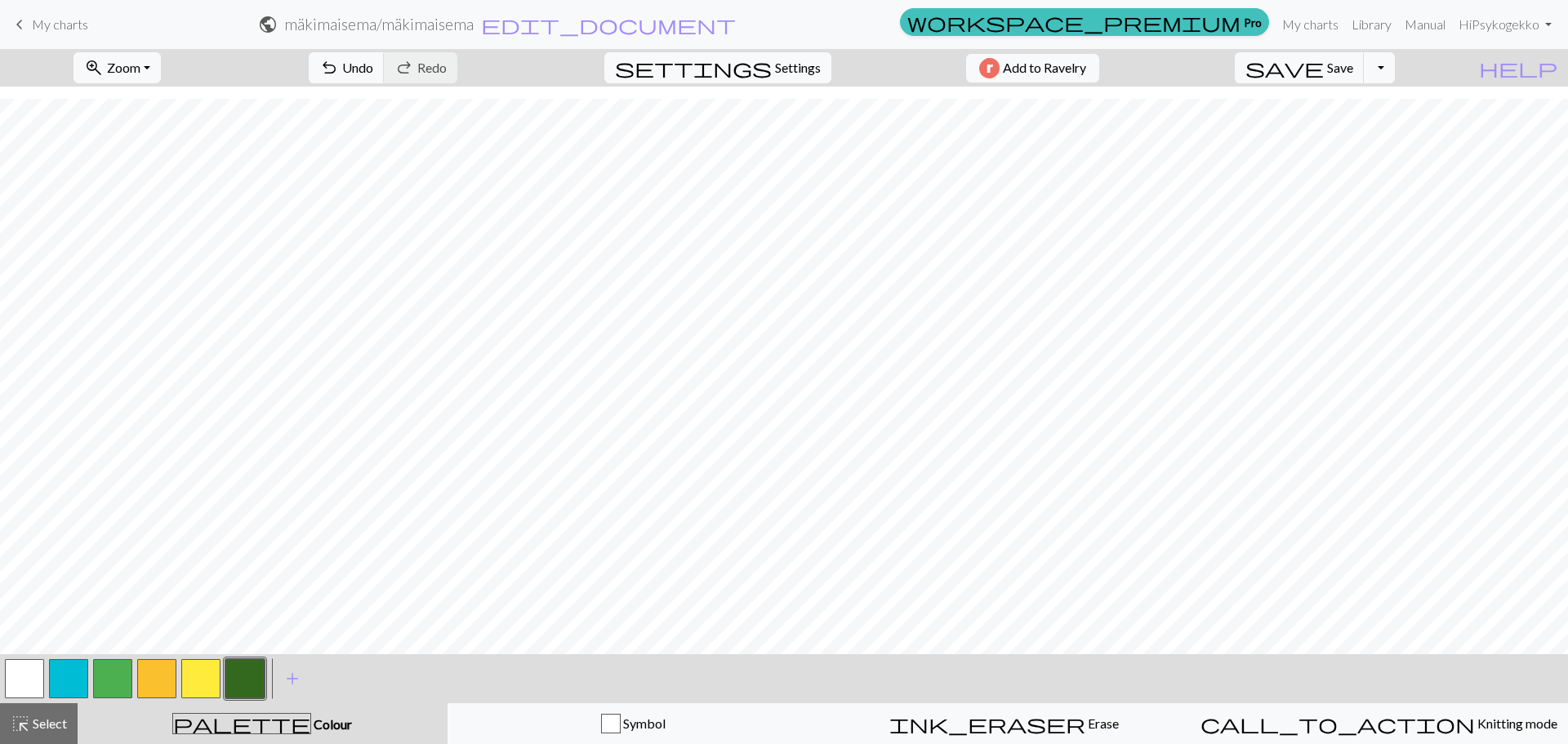
click at [113, 673] on button "button" at bounding box center [113, 678] width 39 height 39
click at [205, 672] on button "button" at bounding box center [200, 678] width 39 height 39
click at [292, 685] on span "add" at bounding box center [293, 678] width 20 height 23
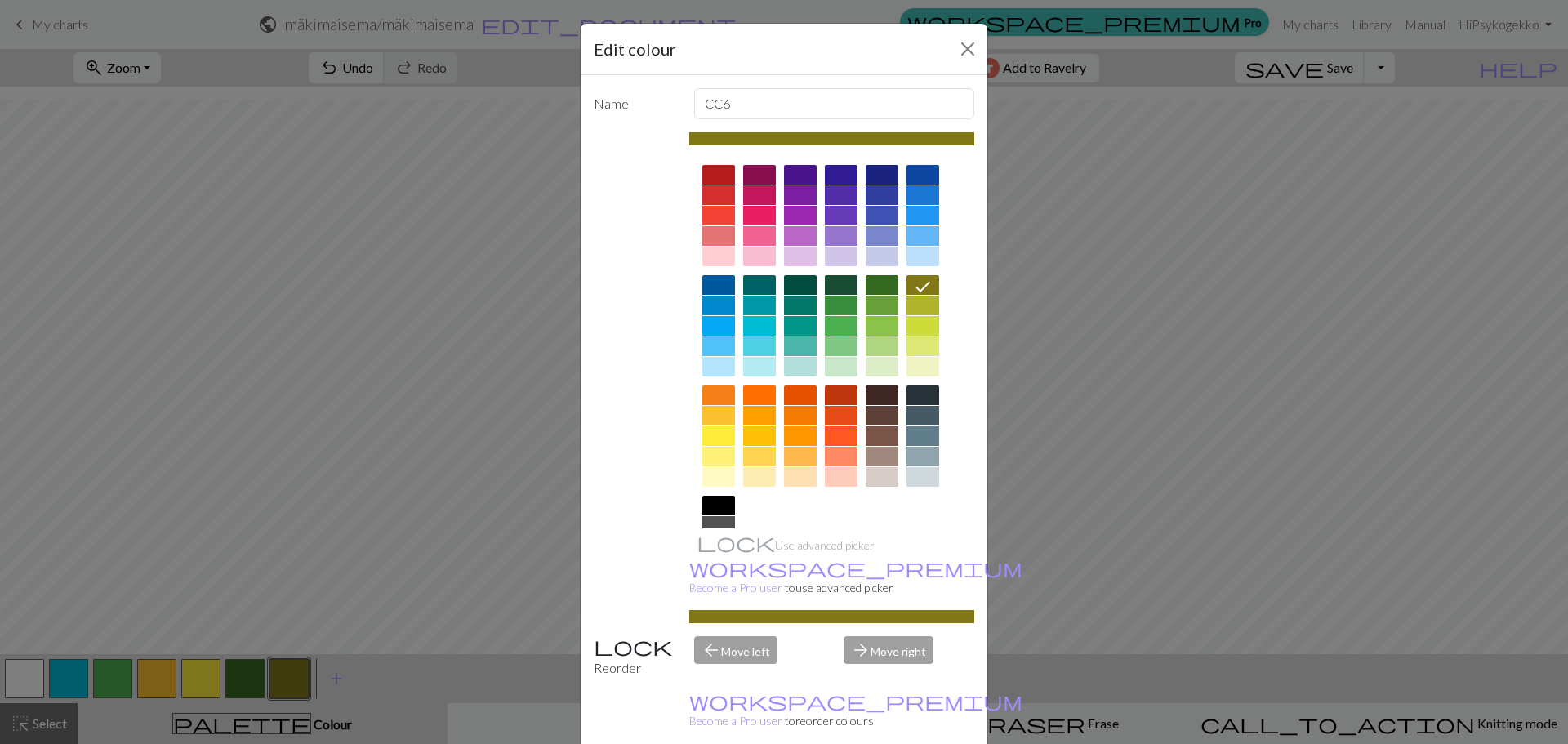
click at [917, 325] on div at bounding box center [922, 325] width 33 height 20
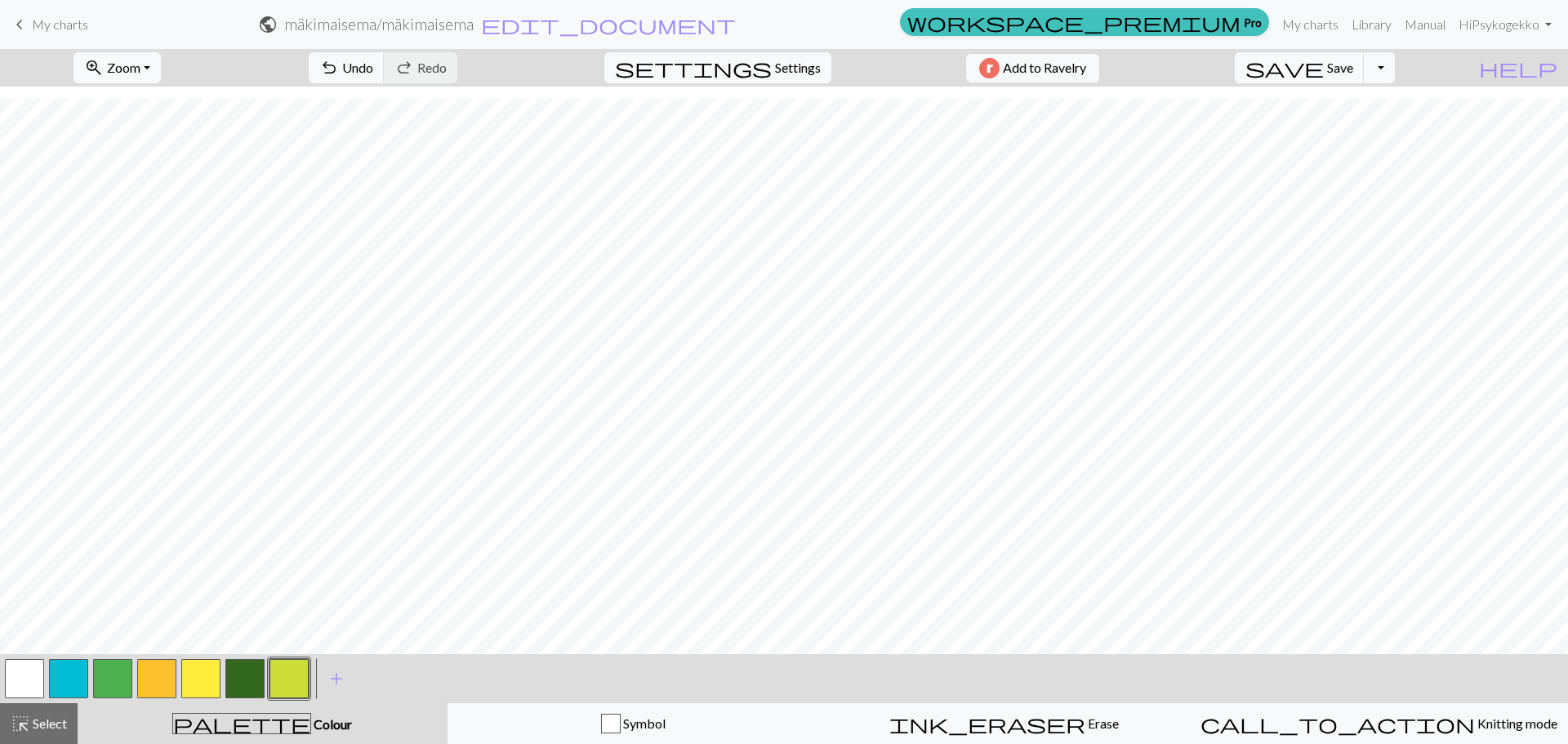
click at [200, 675] on button "button" at bounding box center [200, 678] width 39 height 39
click at [167, 671] on button "button" at bounding box center [157, 678] width 39 height 39
click at [332, 679] on span "add" at bounding box center [336, 678] width 20 height 23
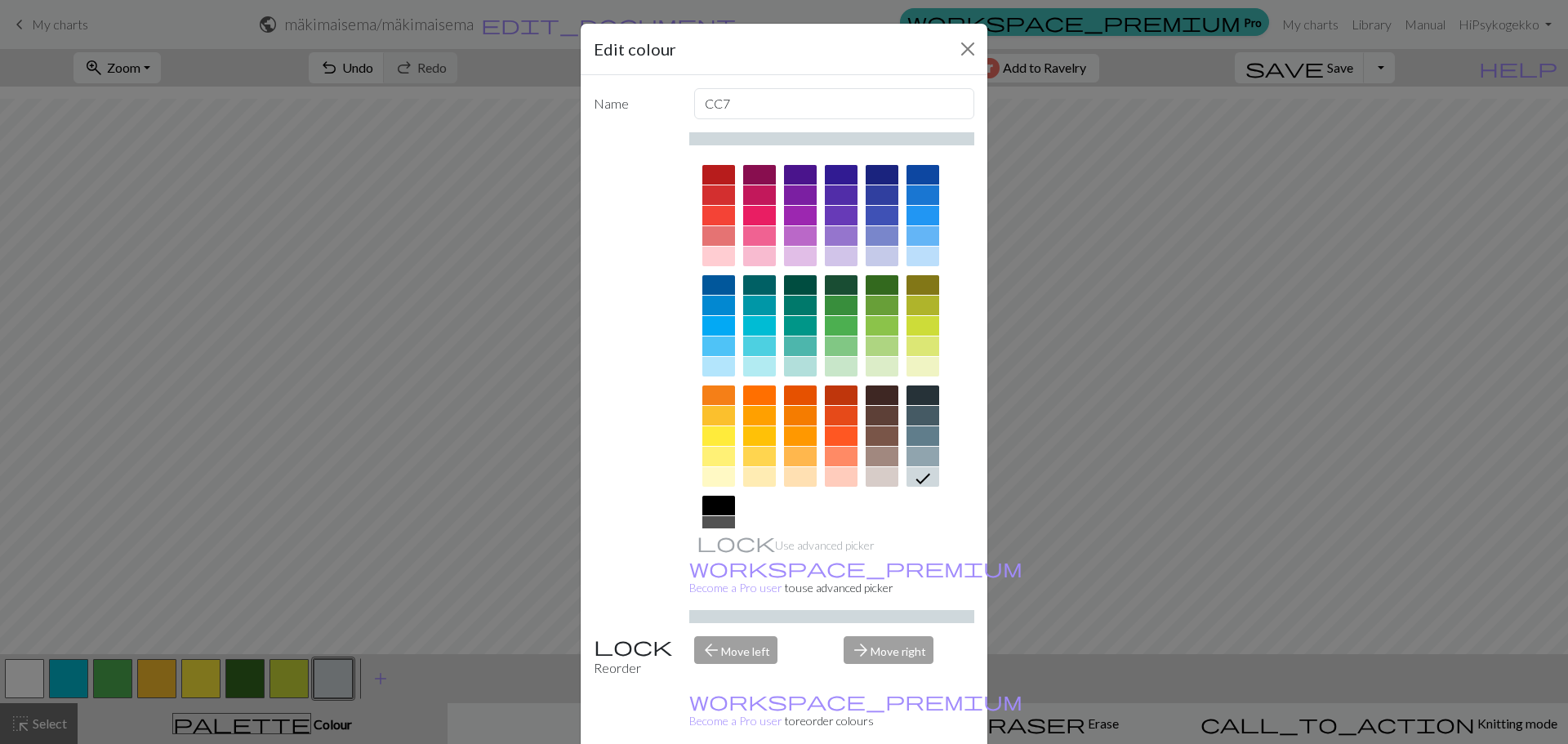
click at [717, 388] on div at bounding box center [718, 395] width 33 height 20
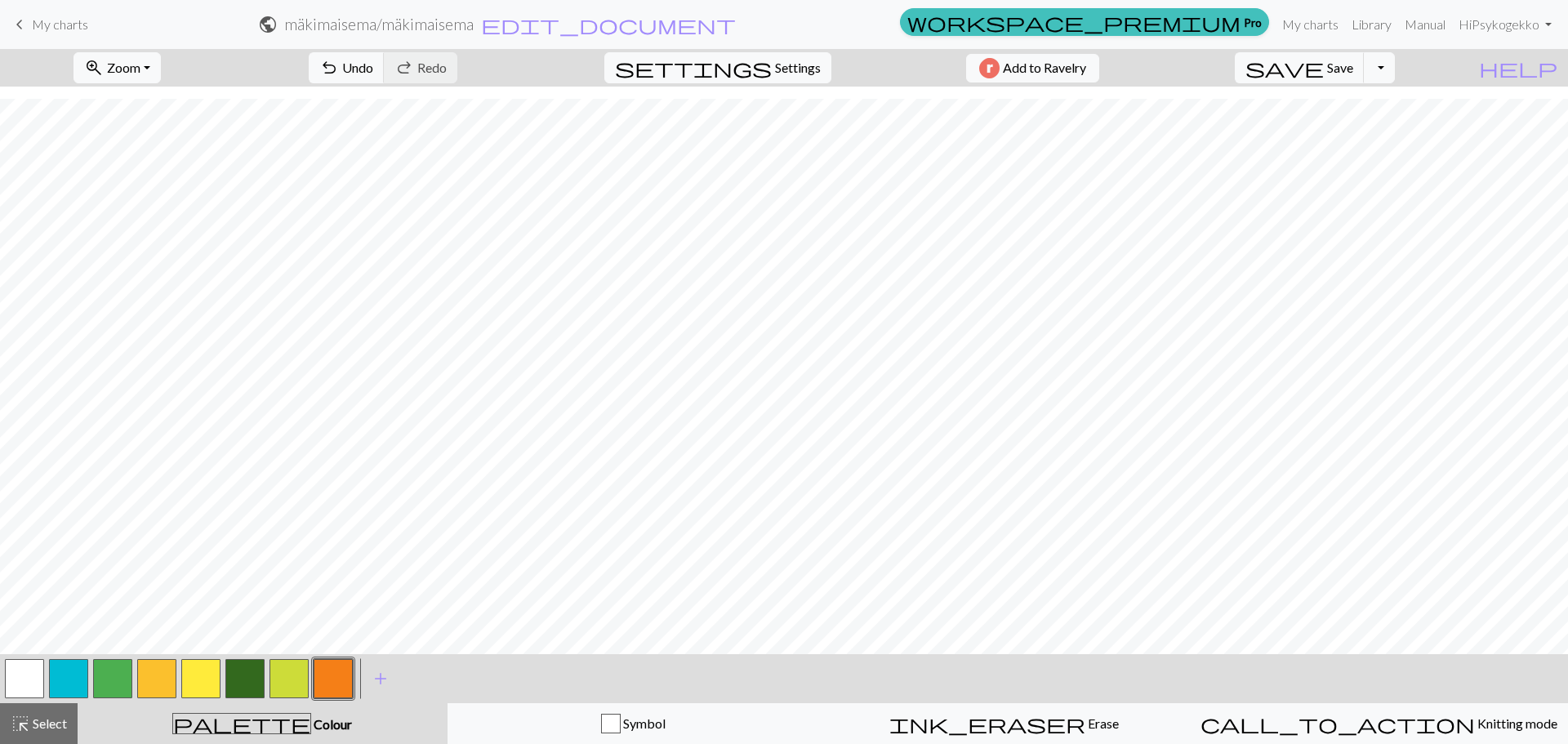
drag, startPoint x: 200, startPoint y: 682, endPoint x: 211, endPoint y: 654, distance: 30.1
click at [200, 682] on button "button" at bounding box center [200, 678] width 39 height 39
click at [288, 673] on button "button" at bounding box center [289, 678] width 39 height 39
drag, startPoint x: 121, startPoint y: 675, endPoint x: 146, endPoint y: 662, distance: 28.2
click at [122, 675] on button "button" at bounding box center [113, 678] width 39 height 39
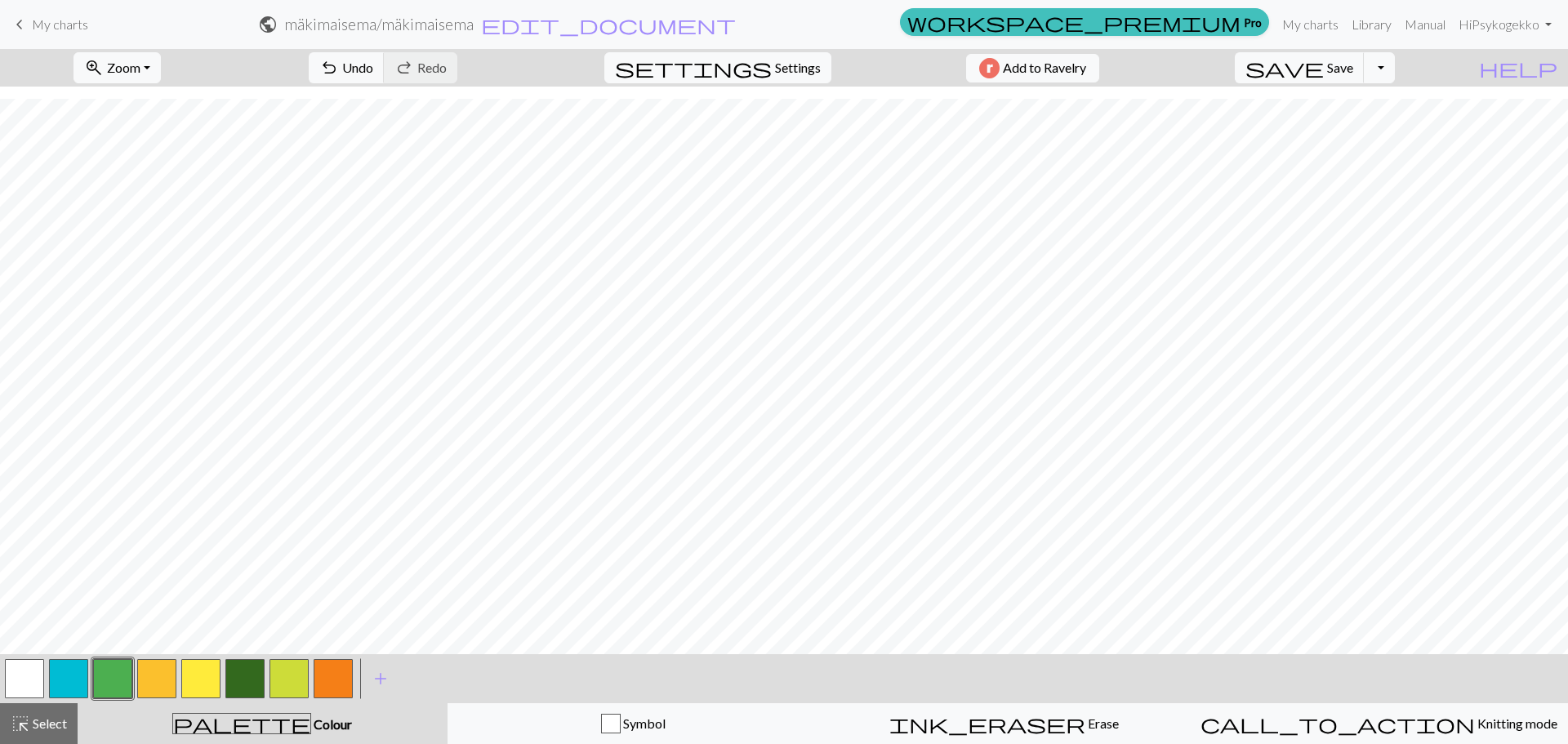
click at [242, 675] on button "button" at bounding box center [245, 678] width 39 height 39
click at [384, 675] on span "add" at bounding box center [380, 678] width 20 height 23
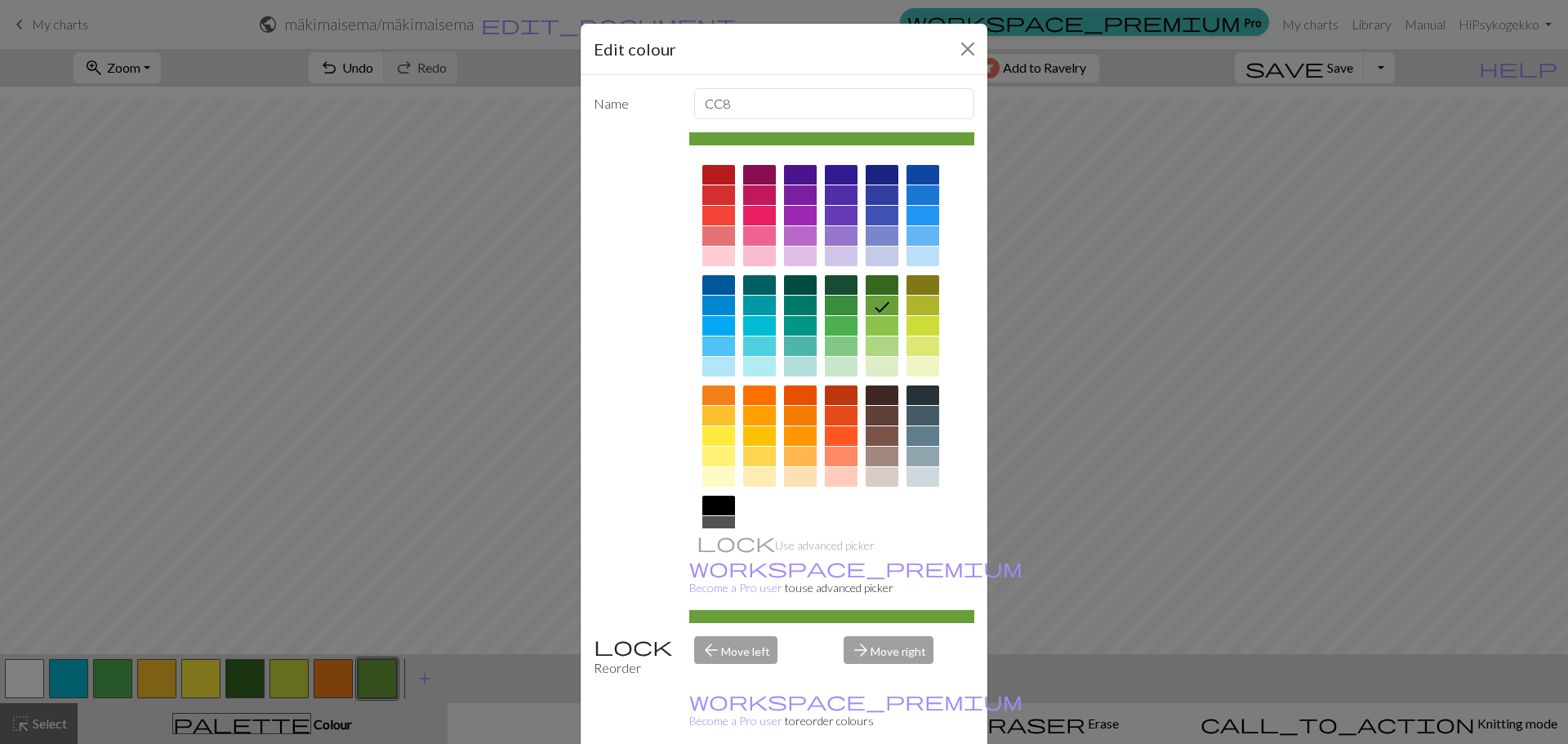
click at [706, 347] on div at bounding box center [718, 346] width 33 height 20
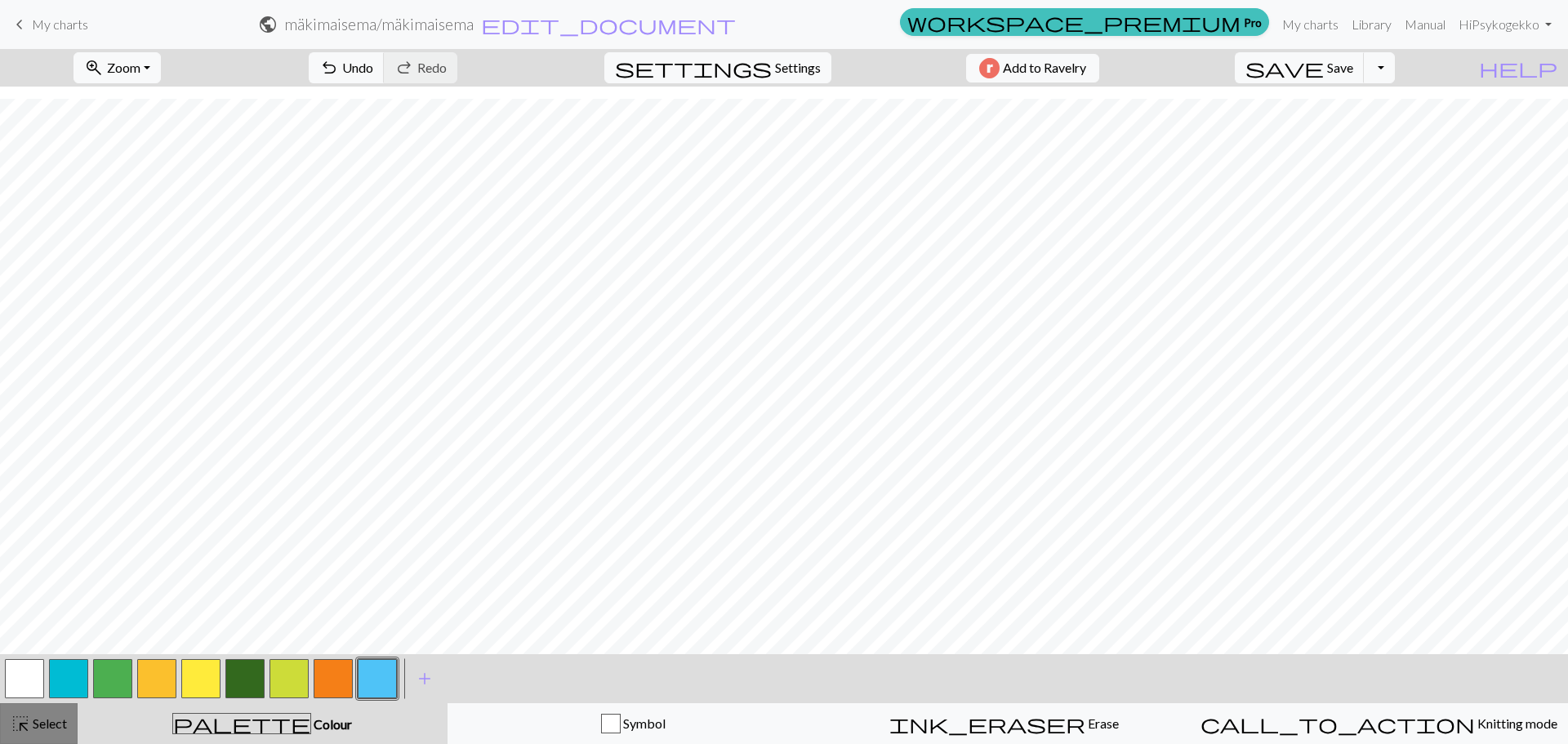
click at [20, 719] on span "highlight_alt" at bounding box center [20, 724] width 20 height 23
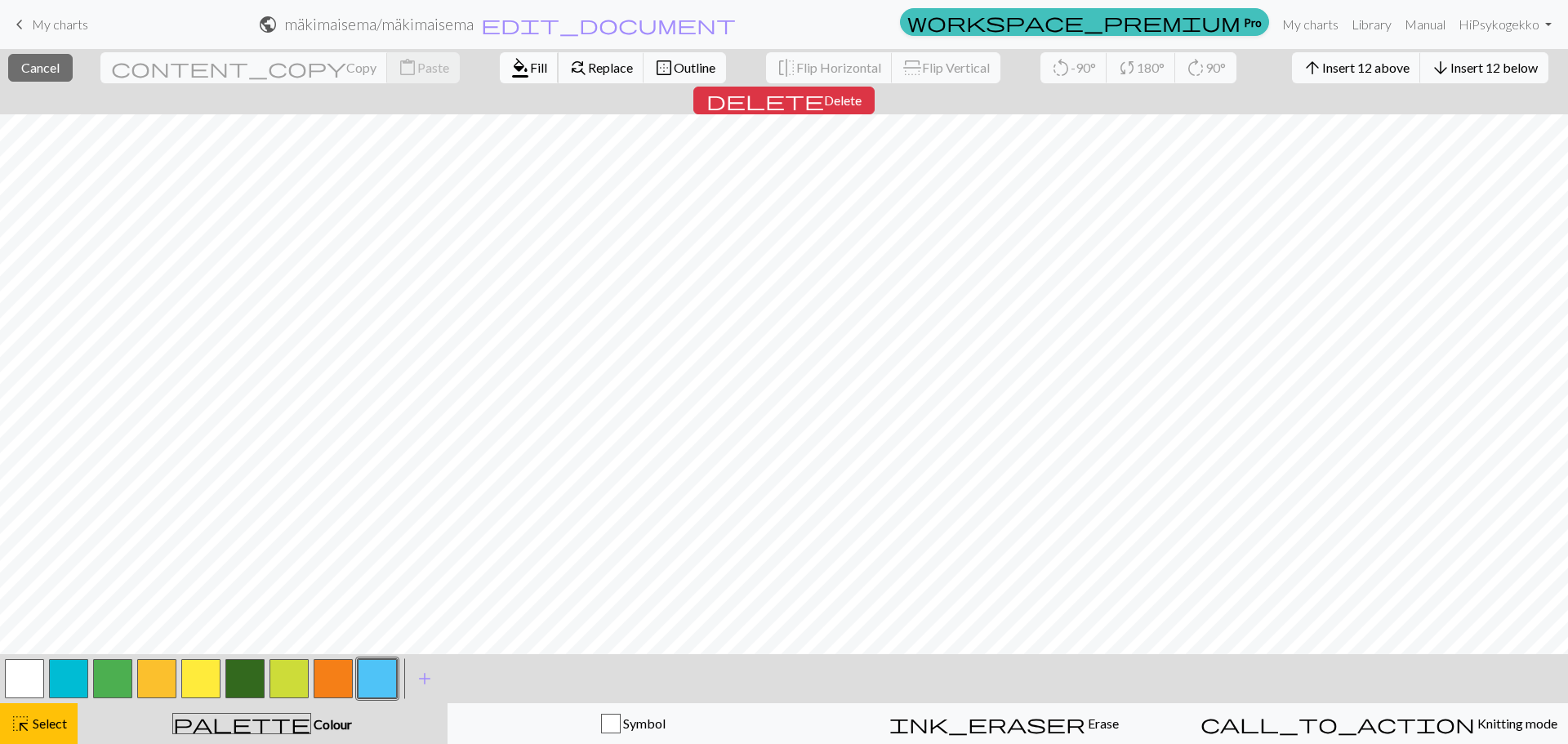
click at [530, 63] on span "Fill" at bounding box center [538, 67] width 17 height 15
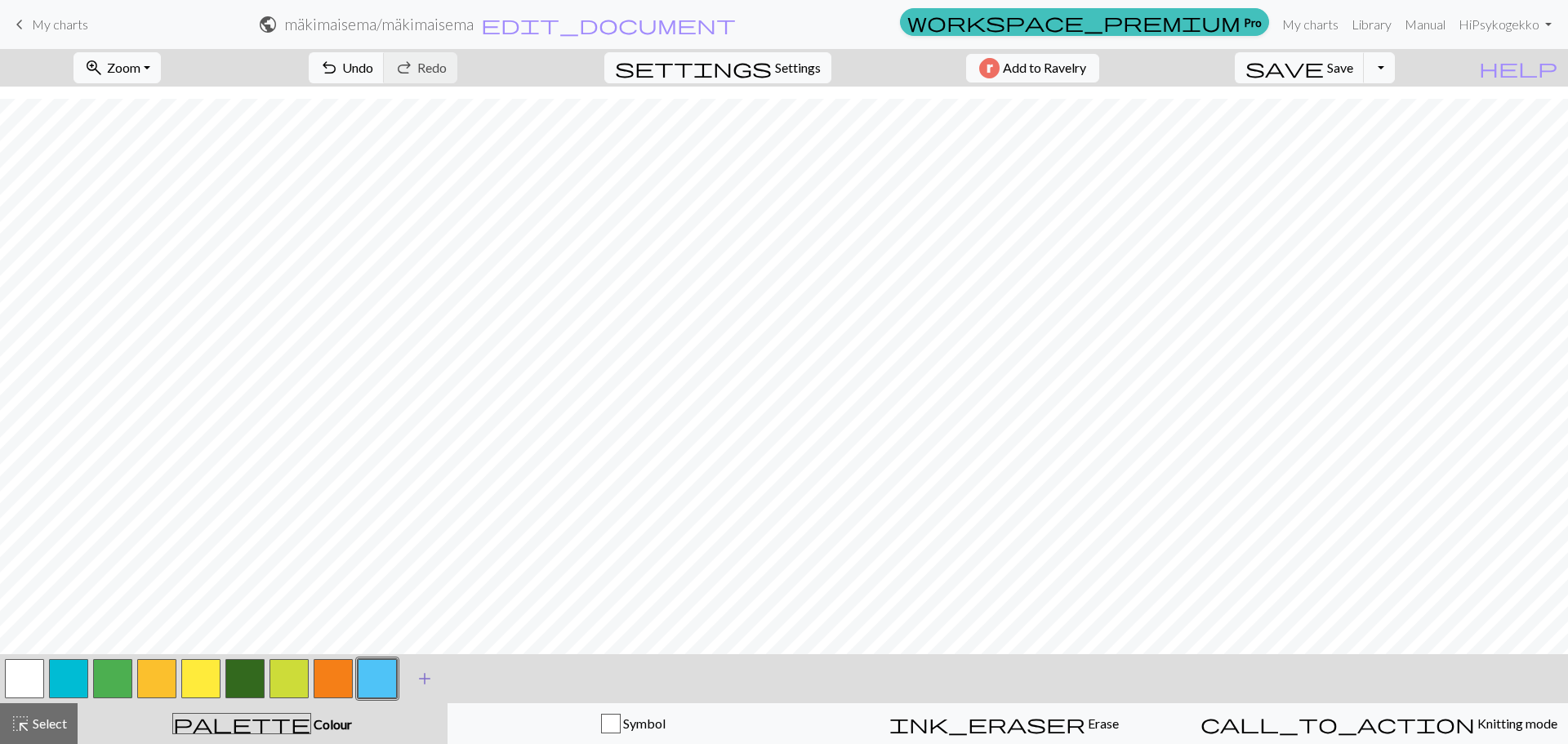
click at [423, 676] on span "add" at bounding box center [425, 678] width 20 height 23
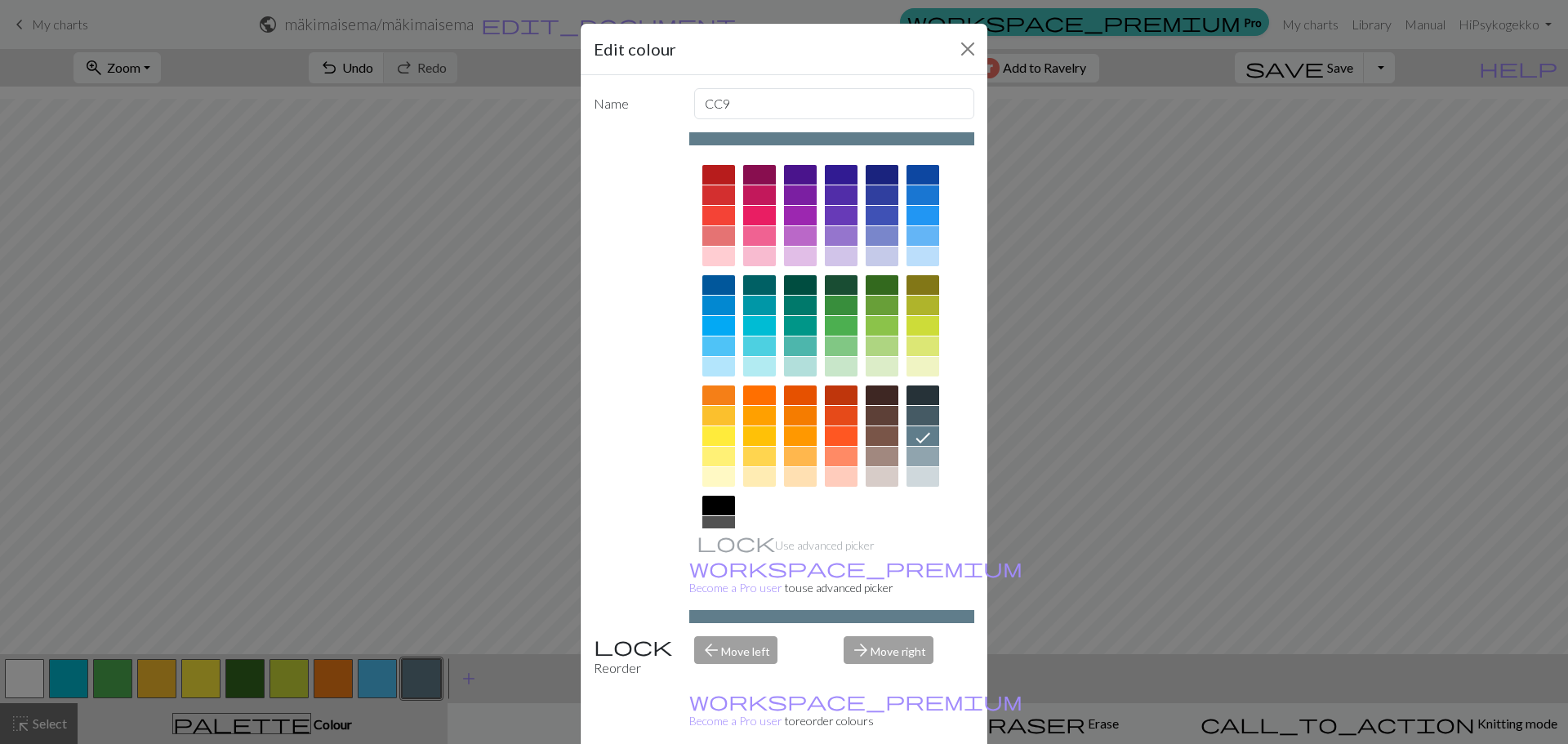
click at [717, 280] on div at bounding box center [718, 285] width 33 height 20
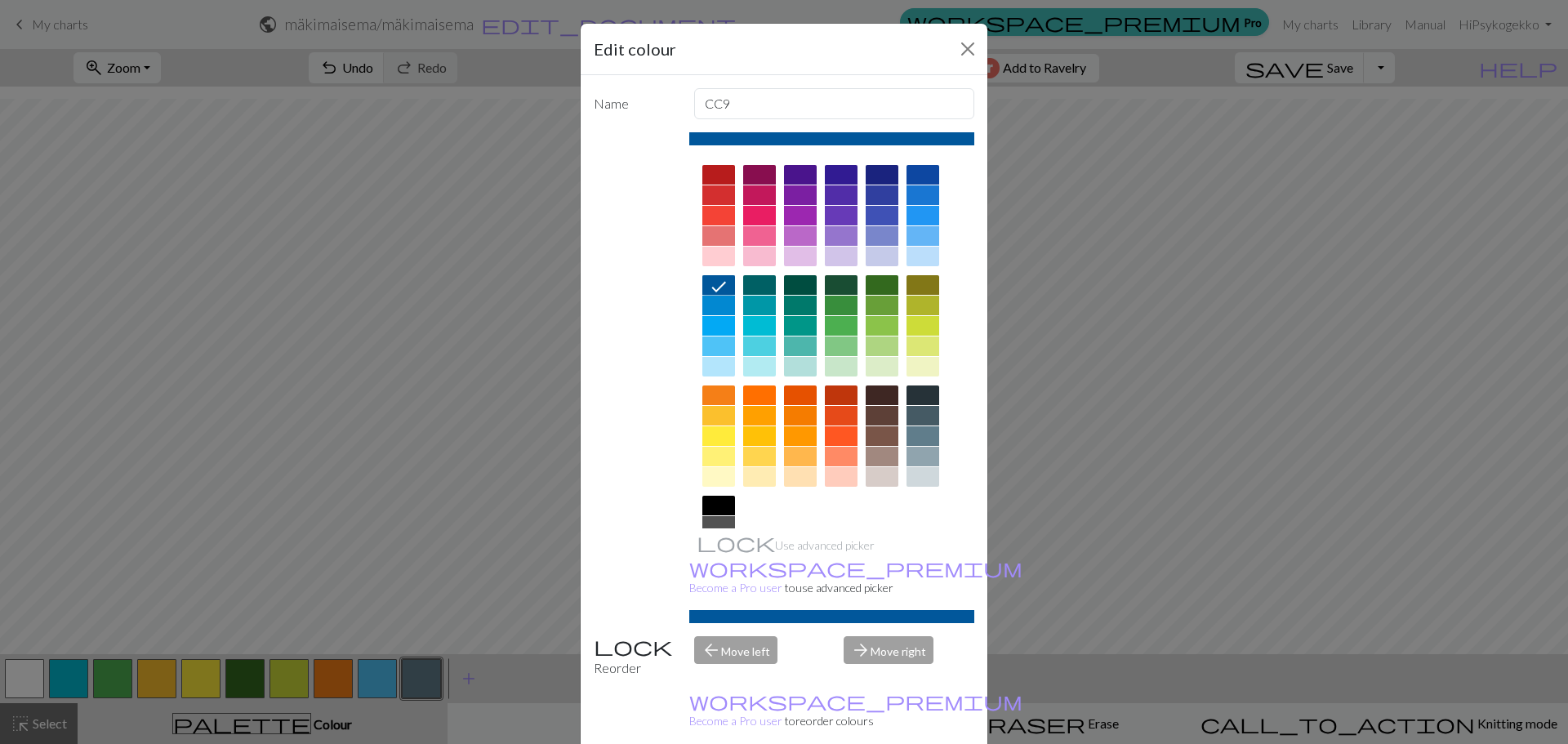
click at [929, 184] on div at bounding box center [922, 220] width 33 height 110
click at [921, 168] on div at bounding box center [922, 175] width 33 height 20
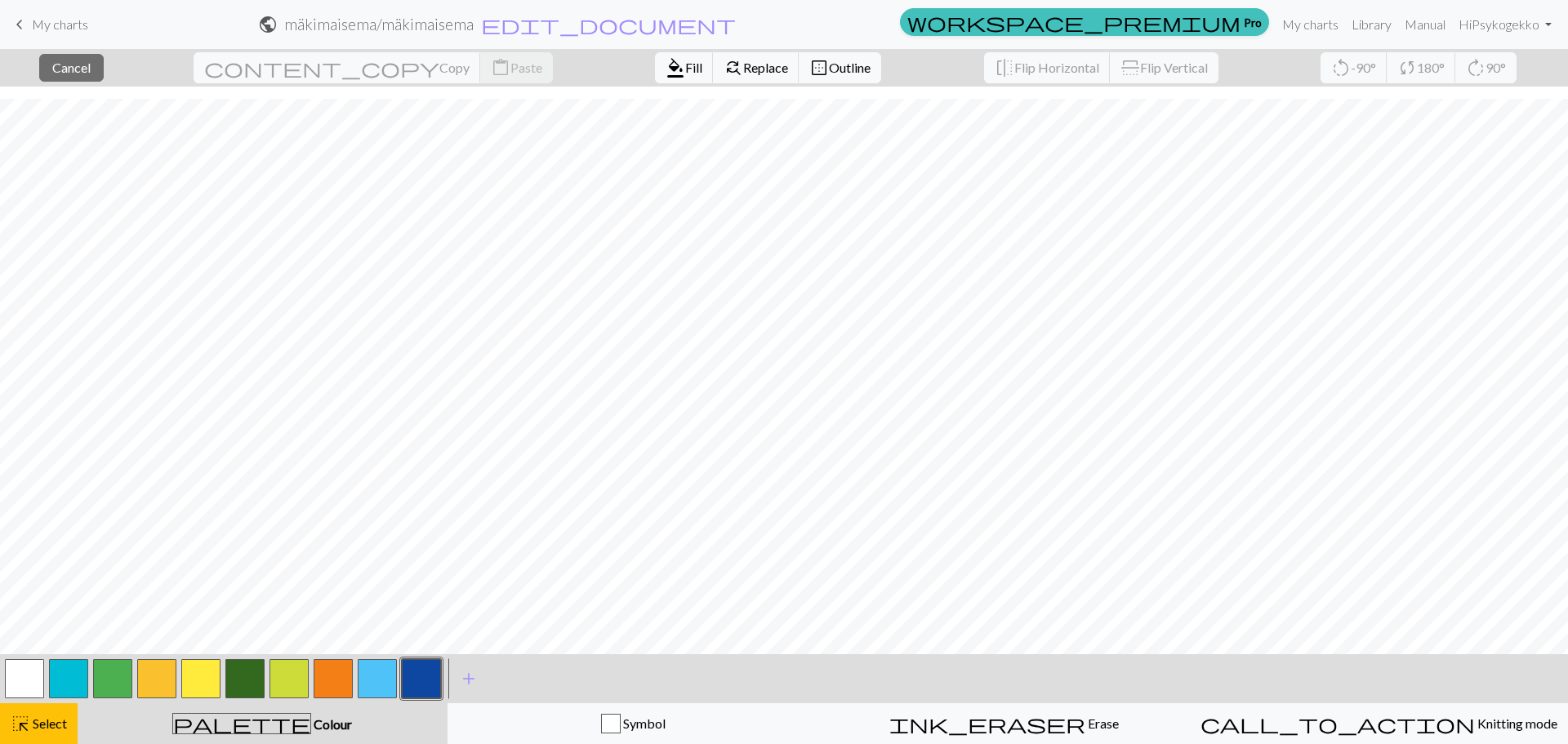
click at [78, 685] on button "button" at bounding box center [68, 678] width 39 height 39
click at [336, 730] on div "palette Colour Colour" at bounding box center [263, 724] width 350 height 21
click at [51, 722] on span "Select" at bounding box center [48, 723] width 36 height 15
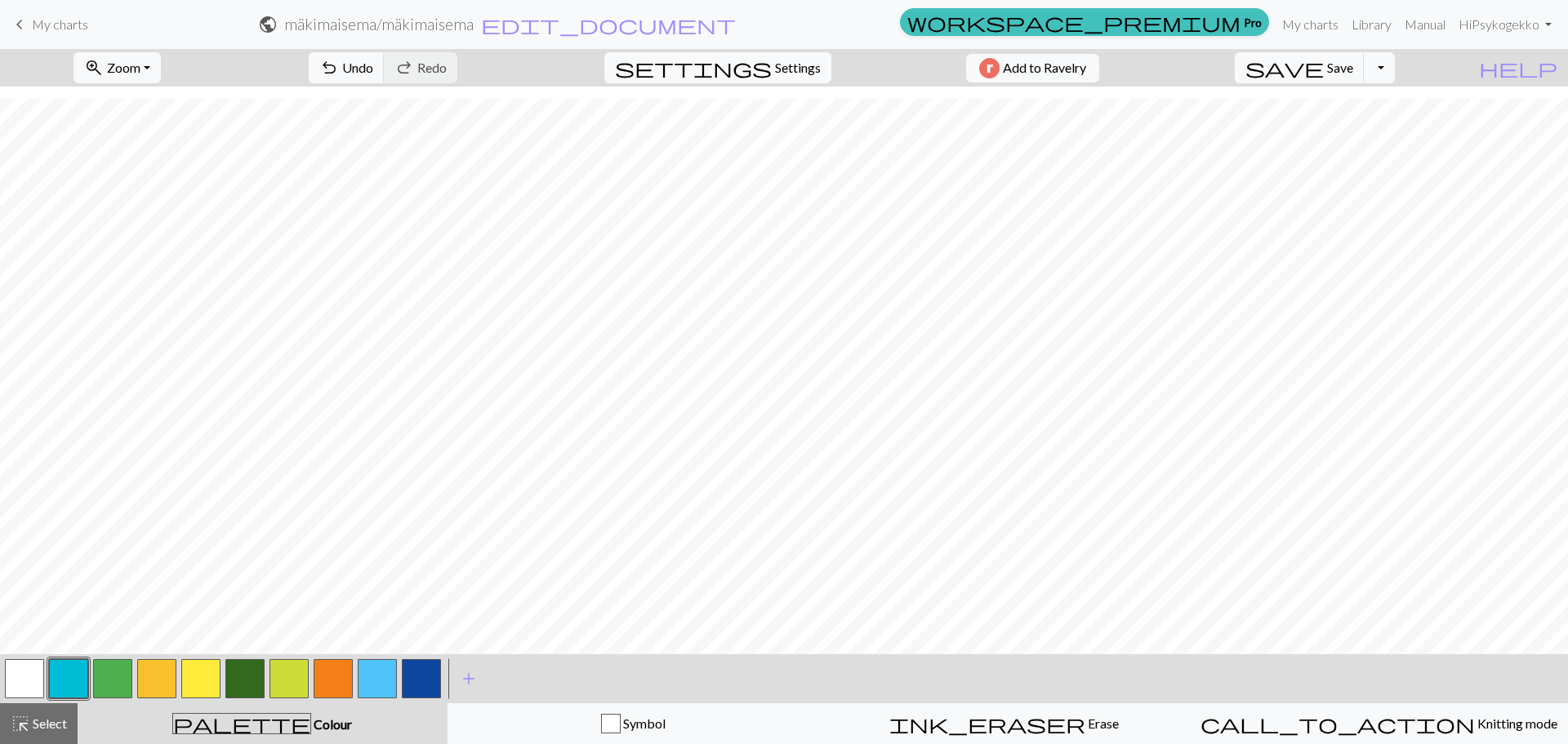
click at [311, 724] on span "Colour" at bounding box center [332, 723] width 41 height 15
click at [67, 673] on button "button" at bounding box center [68, 678] width 39 height 39
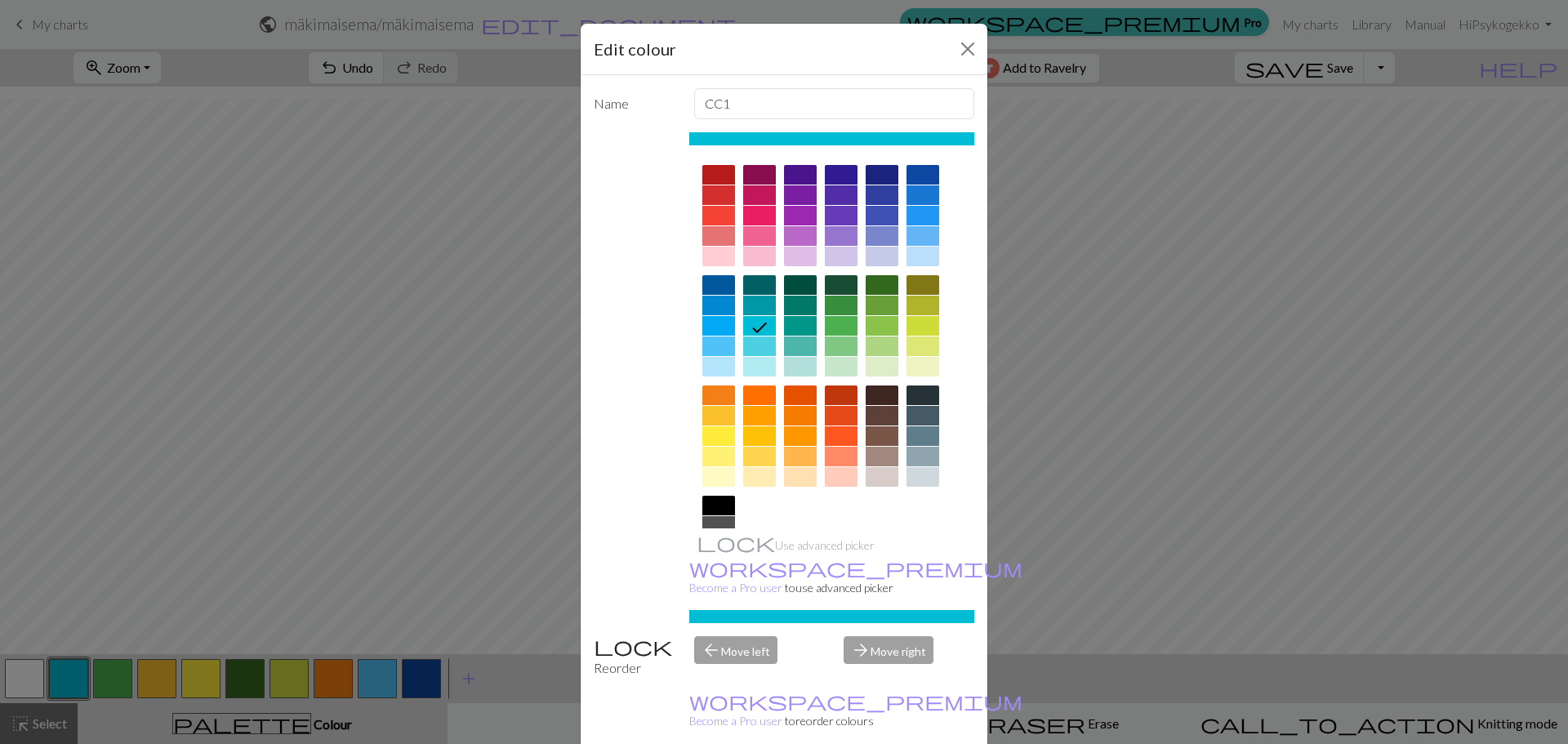
drag, startPoint x: 943, startPoint y: 733, endPoint x: 457, endPoint y: 687, distance: 488.2
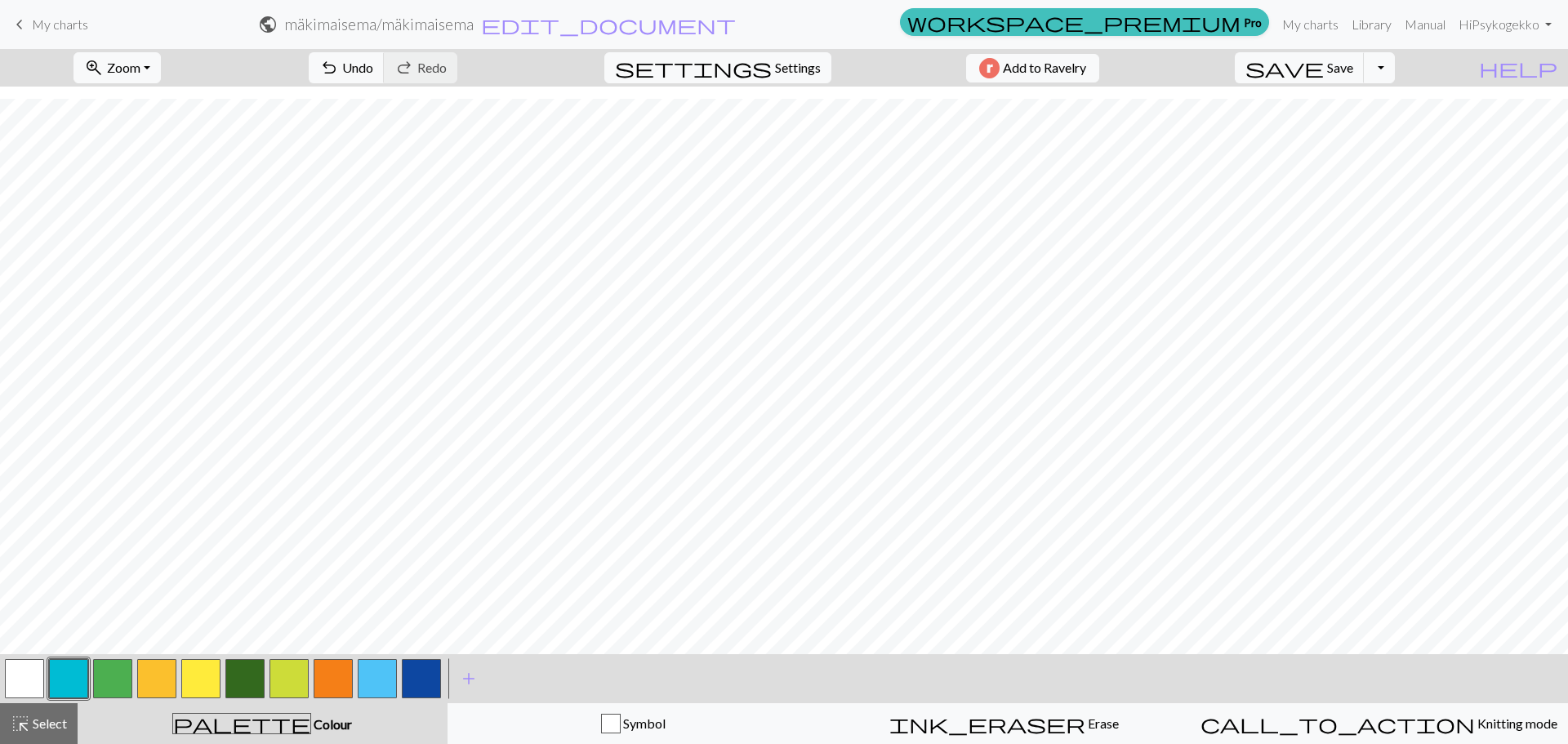
click at [434, 677] on button "button" at bounding box center [421, 678] width 39 height 39
drag, startPoint x: 205, startPoint y: 679, endPoint x: 249, endPoint y: 658, distance: 48.8
click at [204, 679] on button "button" at bounding box center [200, 678] width 39 height 39
click at [1323, 61] on span "save" at bounding box center [1284, 68] width 78 height 23
click at [57, 13] on link "keyboard_arrow_left My charts" at bounding box center [49, 24] width 78 height 27
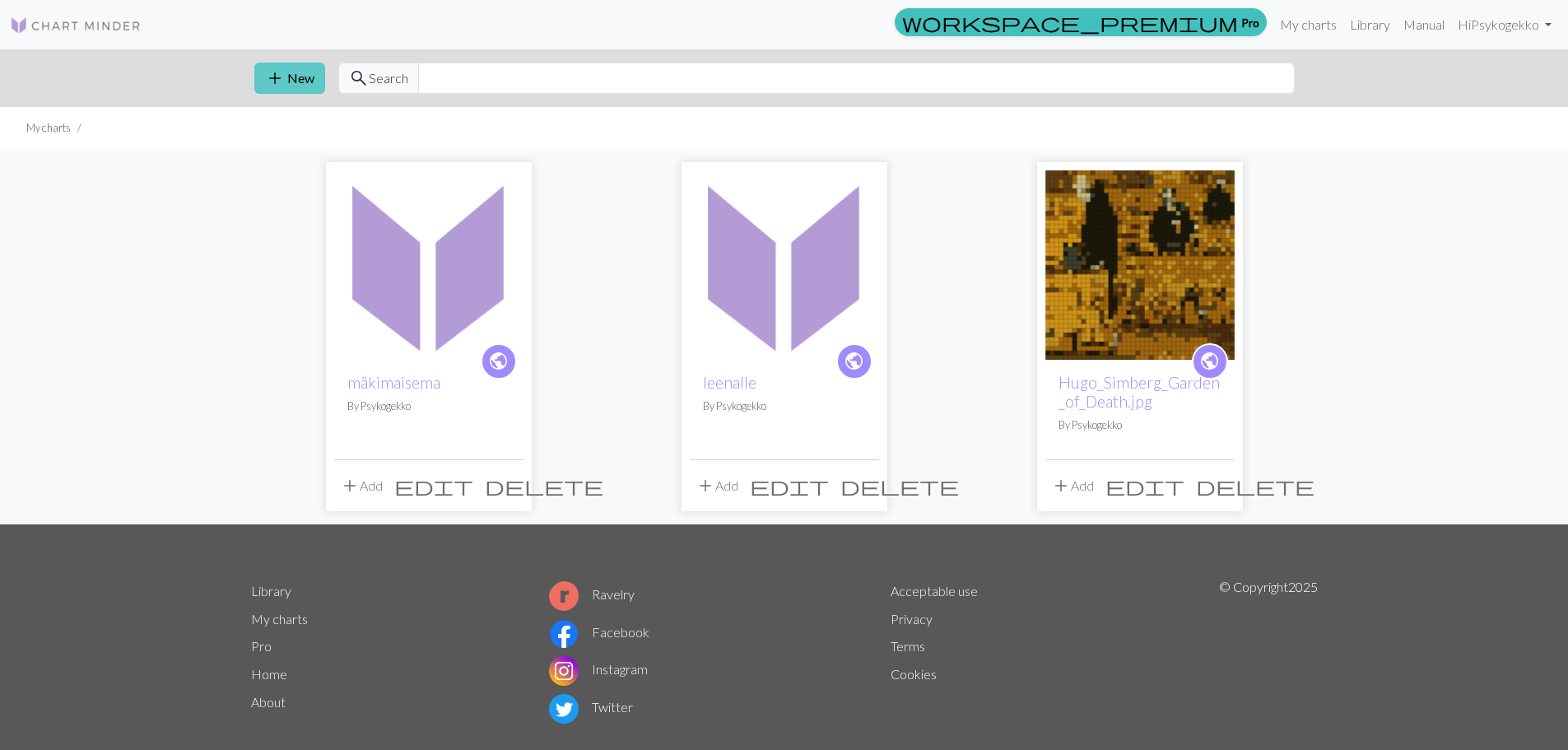
click at [269, 88] on span "add" at bounding box center [274, 79] width 20 height 23
